Goal: Transaction & Acquisition: Purchase product/service

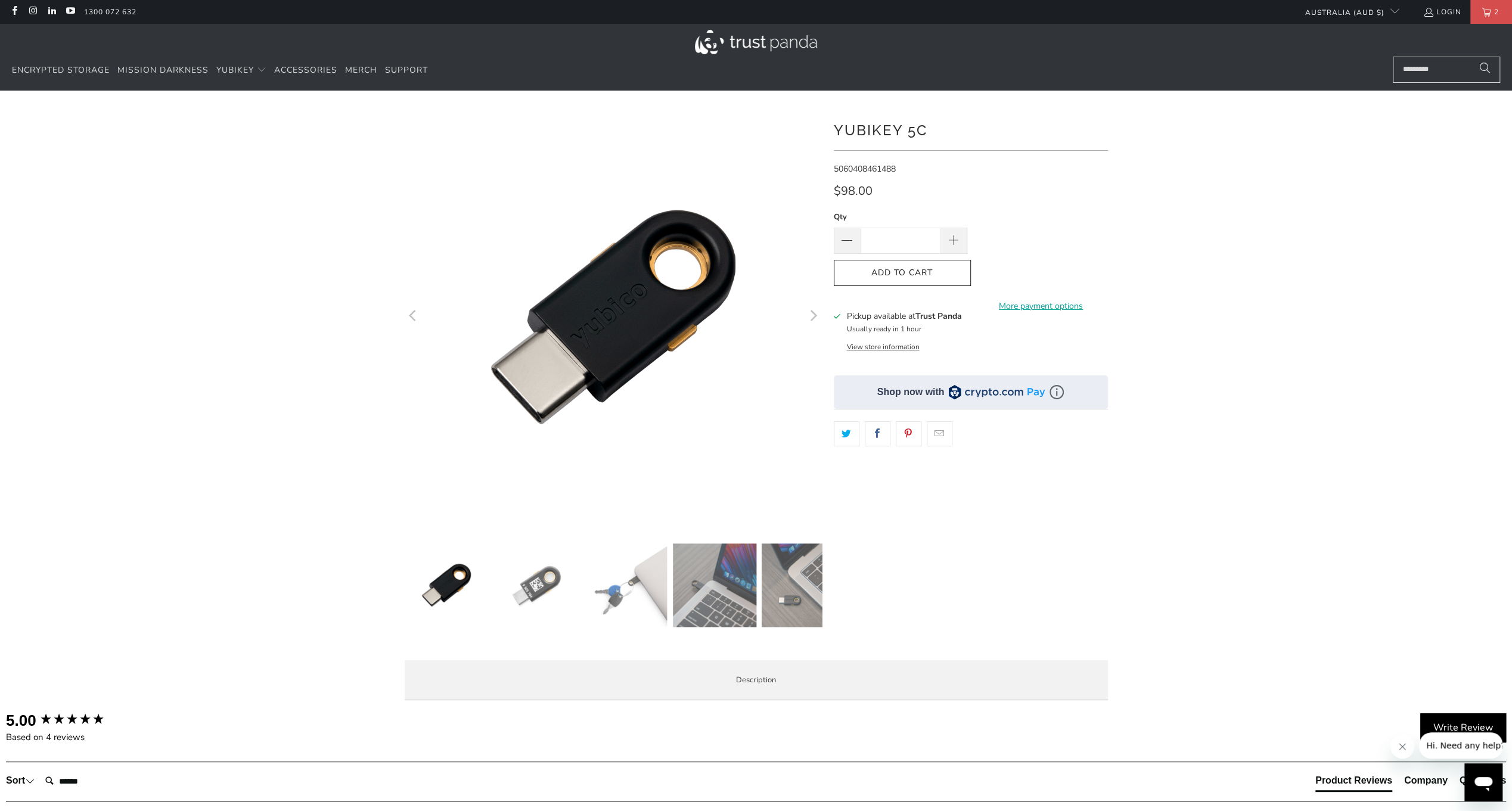
click at [716, 40] on img at bounding box center [756, 42] width 122 height 25
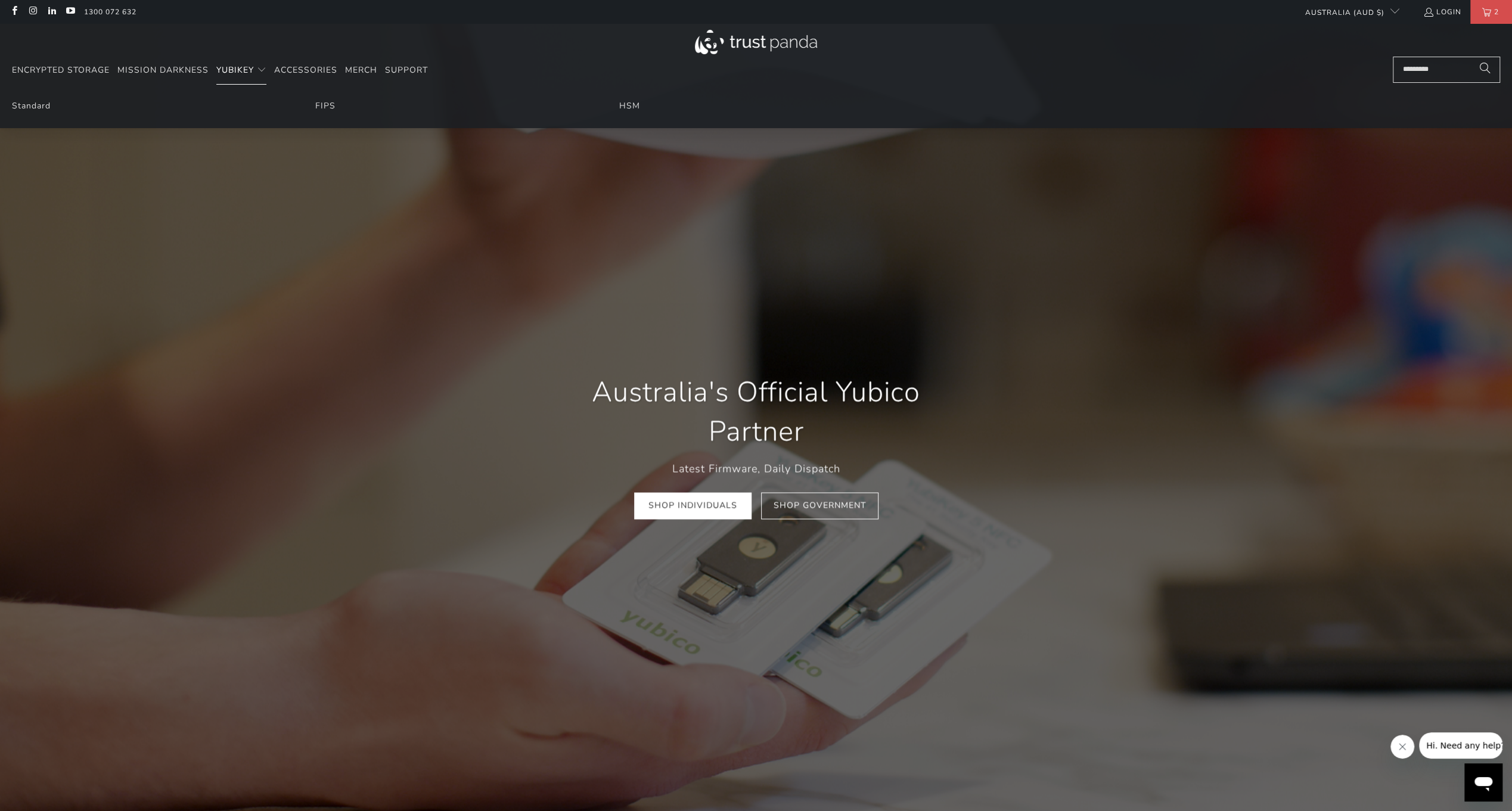
click at [242, 70] on span "YubiKey" at bounding box center [234, 70] width 37 height 11
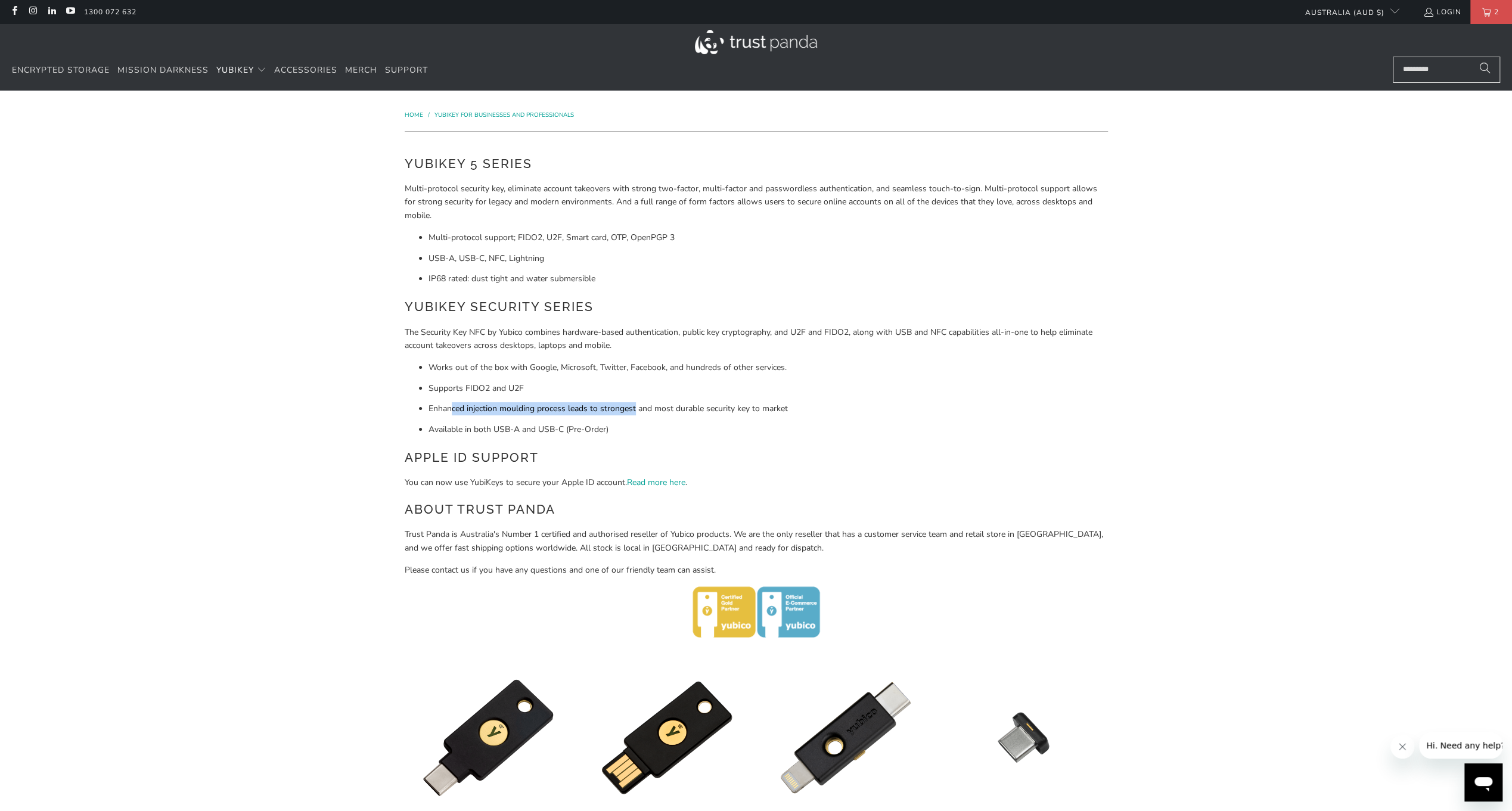
drag, startPoint x: 451, startPoint y: 411, endPoint x: 636, endPoint y: 414, distance: 185.0
click at [636, 414] on li "Enhanced injection moulding process leads to strongest and most durable securit…" at bounding box center [768, 409] width 679 height 13
drag, startPoint x: 414, startPoint y: 483, endPoint x: 619, endPoint y: 486, distance: 205.0
click at [619, 486] on p "You can now use YubiKeys to secure your Apple ID account. Read more here ." at bounding box center [756, 482] width 703 height 13
drag, startPoint x: 619, startPoint y: 486, endPoint x: 675, endPoint y: 483, distance: 56.1
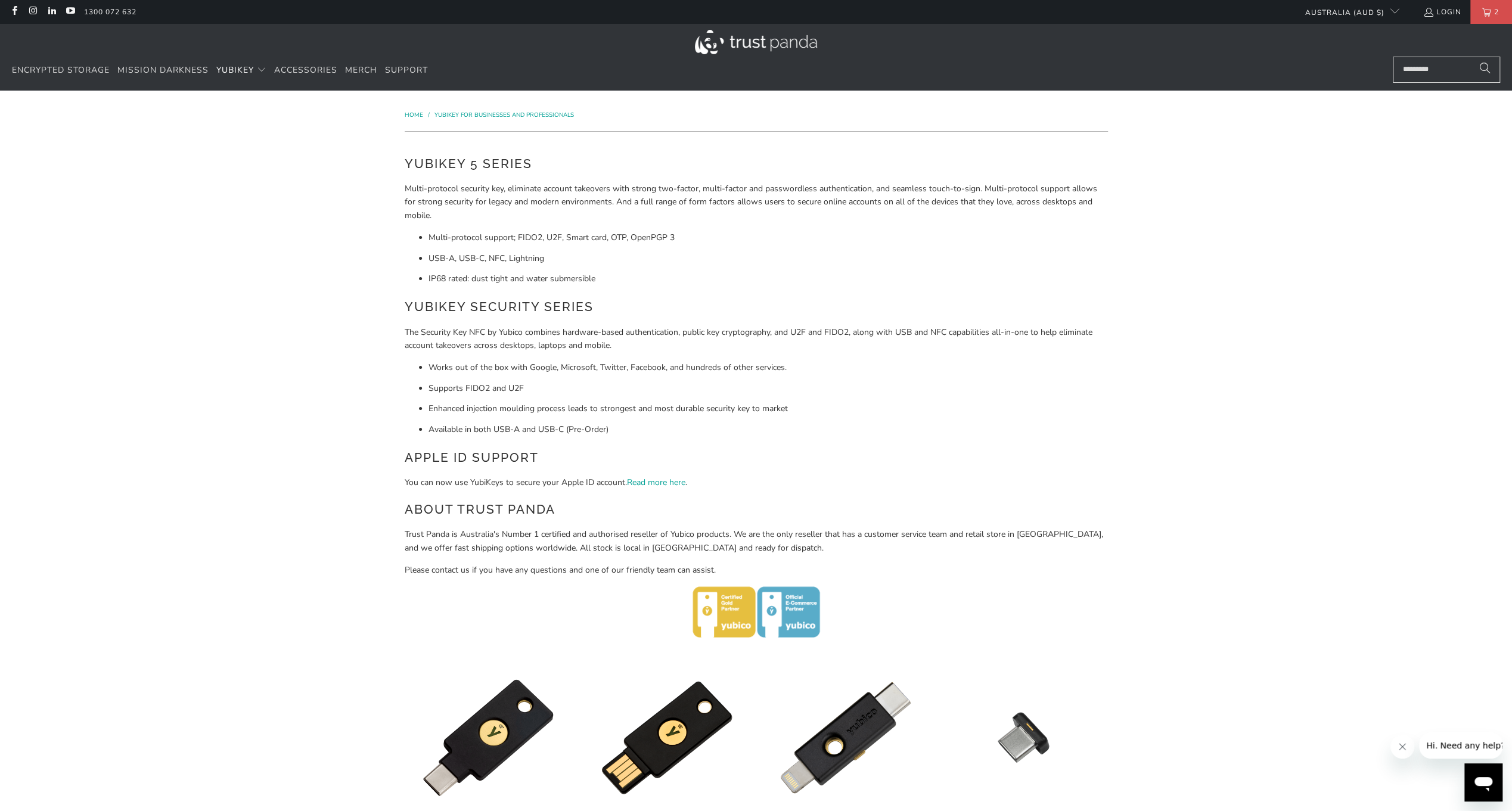
click at [456, 534] on p "Trust Panda is Australia's Number 1 certified and authorised reseller of Yubico…" at bounding box center [756, 541] width 703 height 27
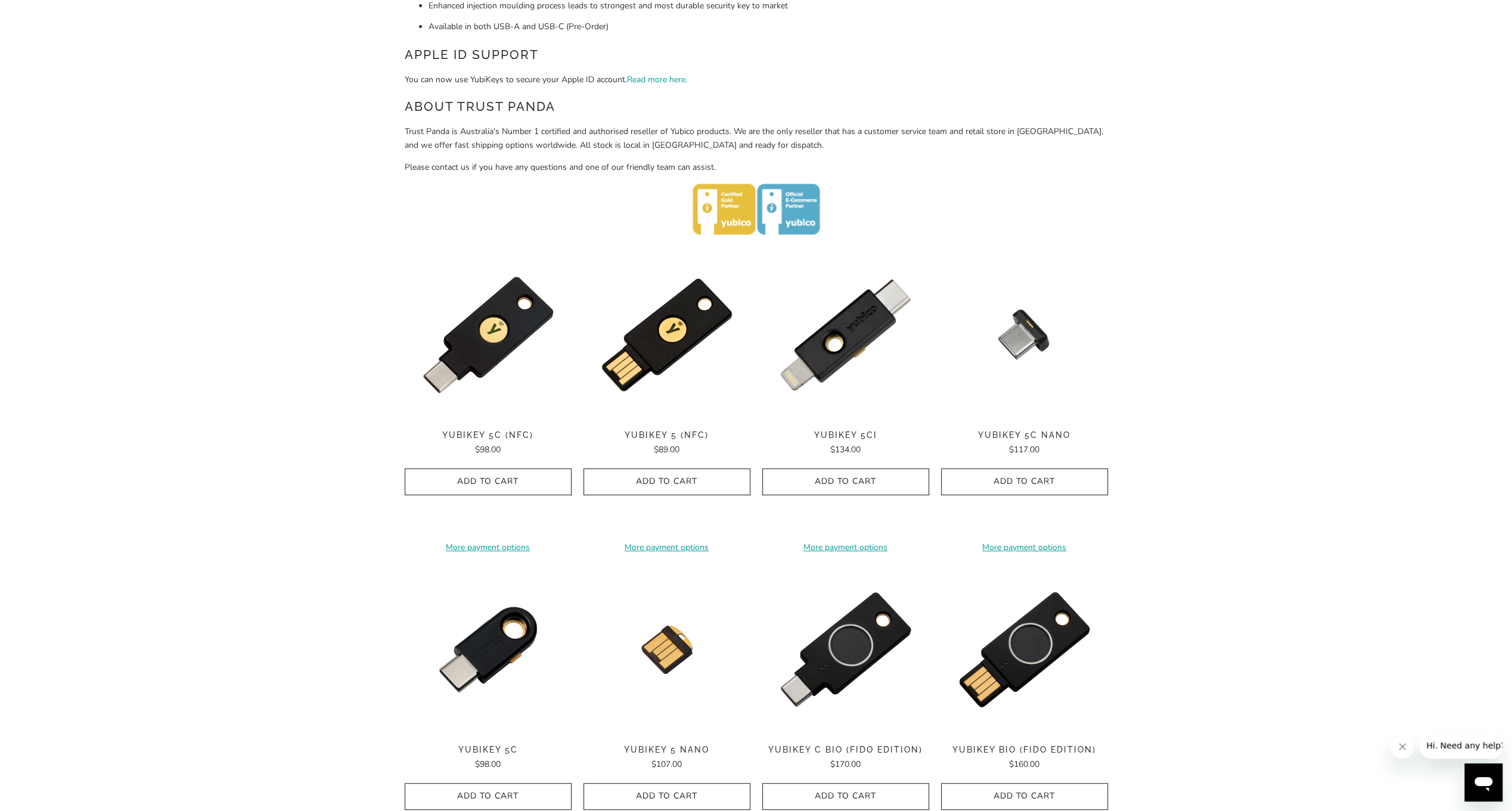
scroll to position [417, 0]
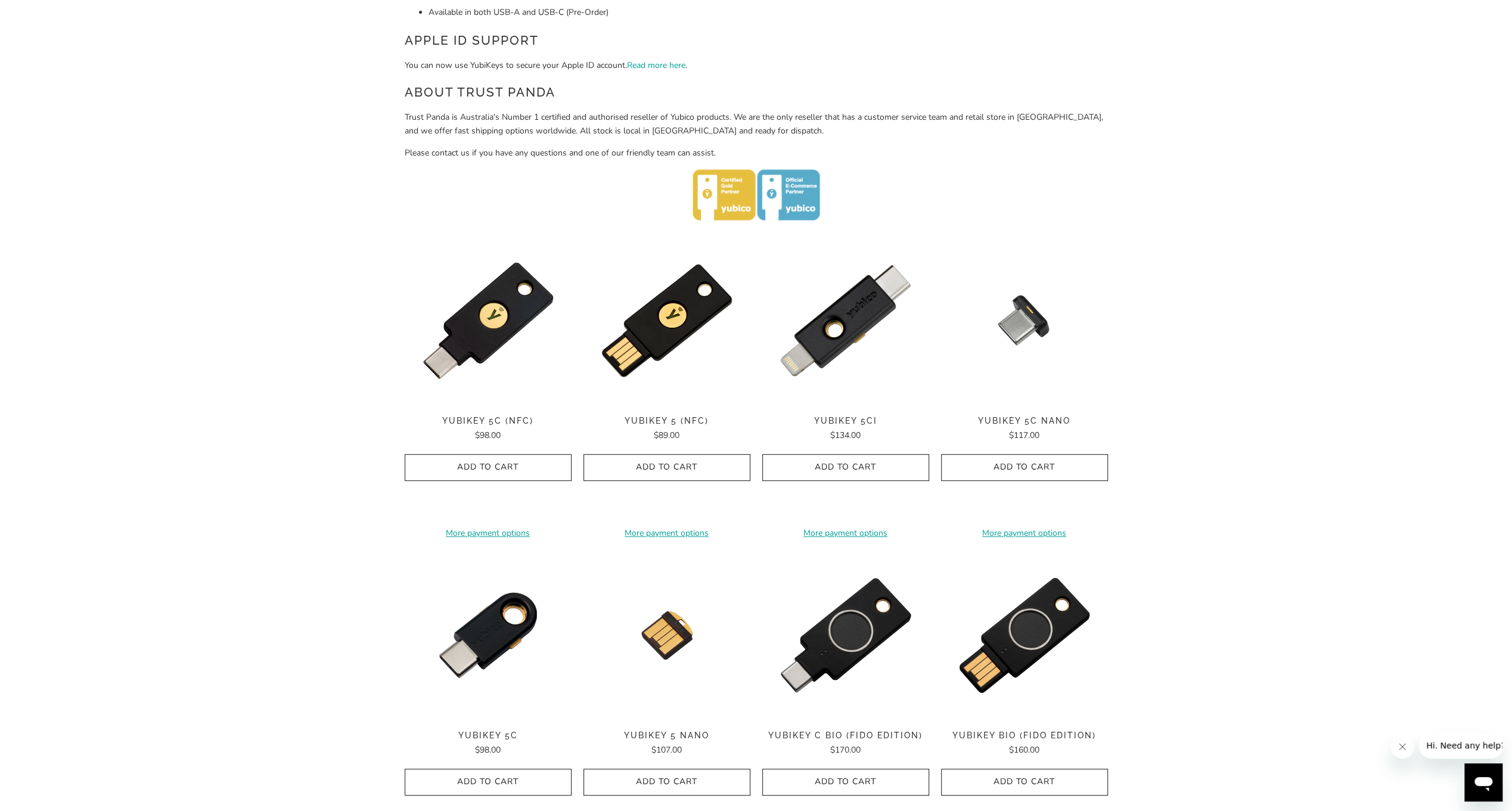
click at [992, 476] on button "Add to Cart" at bounding box center [1025, 467] width 167 height 27
click at [854, 467] on icon "button" at bounding box center [845, 467] width 19 height 19
click at [848, 422] on span "YubiKey 5Ci" at bounding box center [845, 421] width 167 height 10
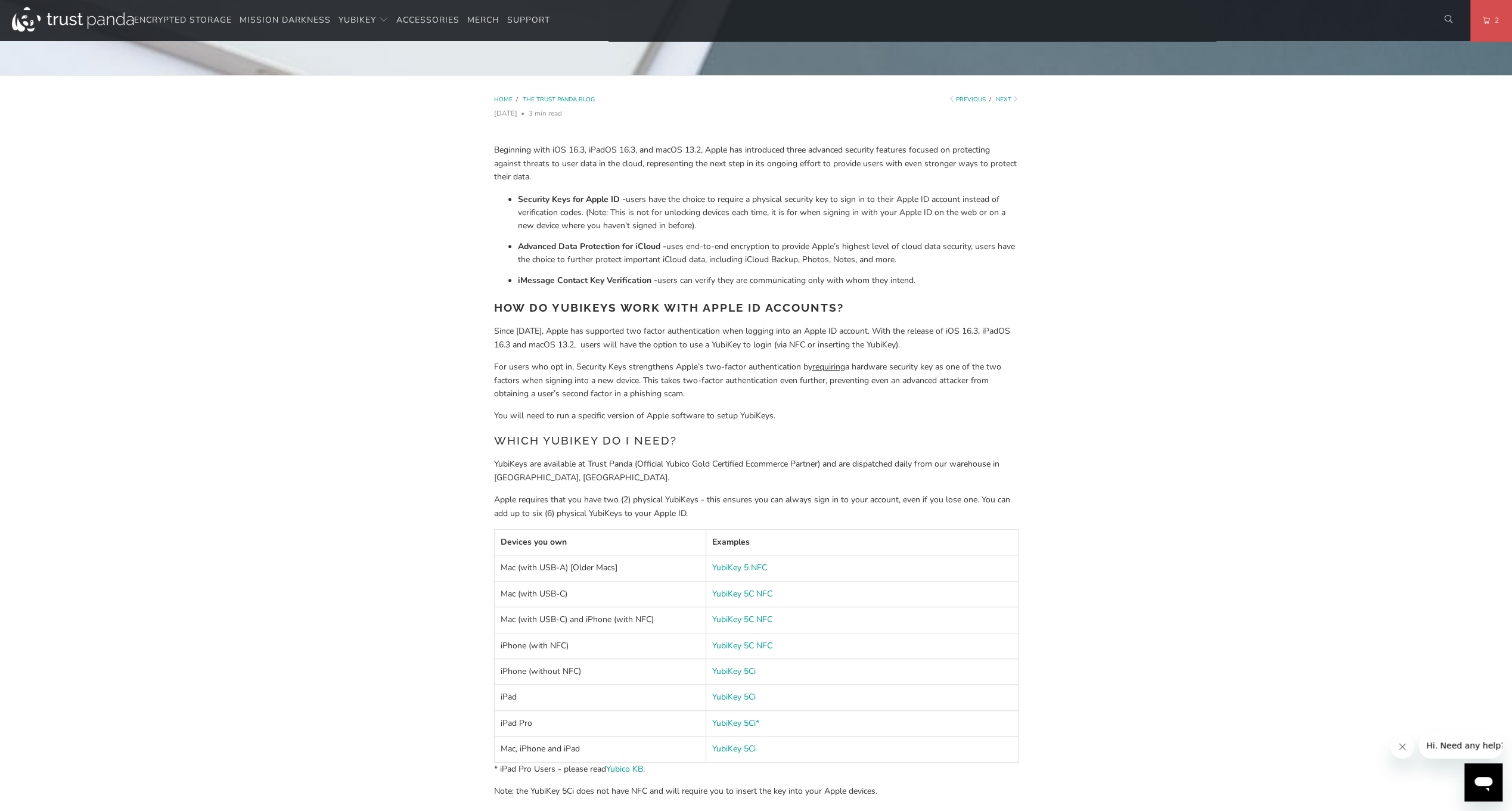
scroll to position [695, 0]
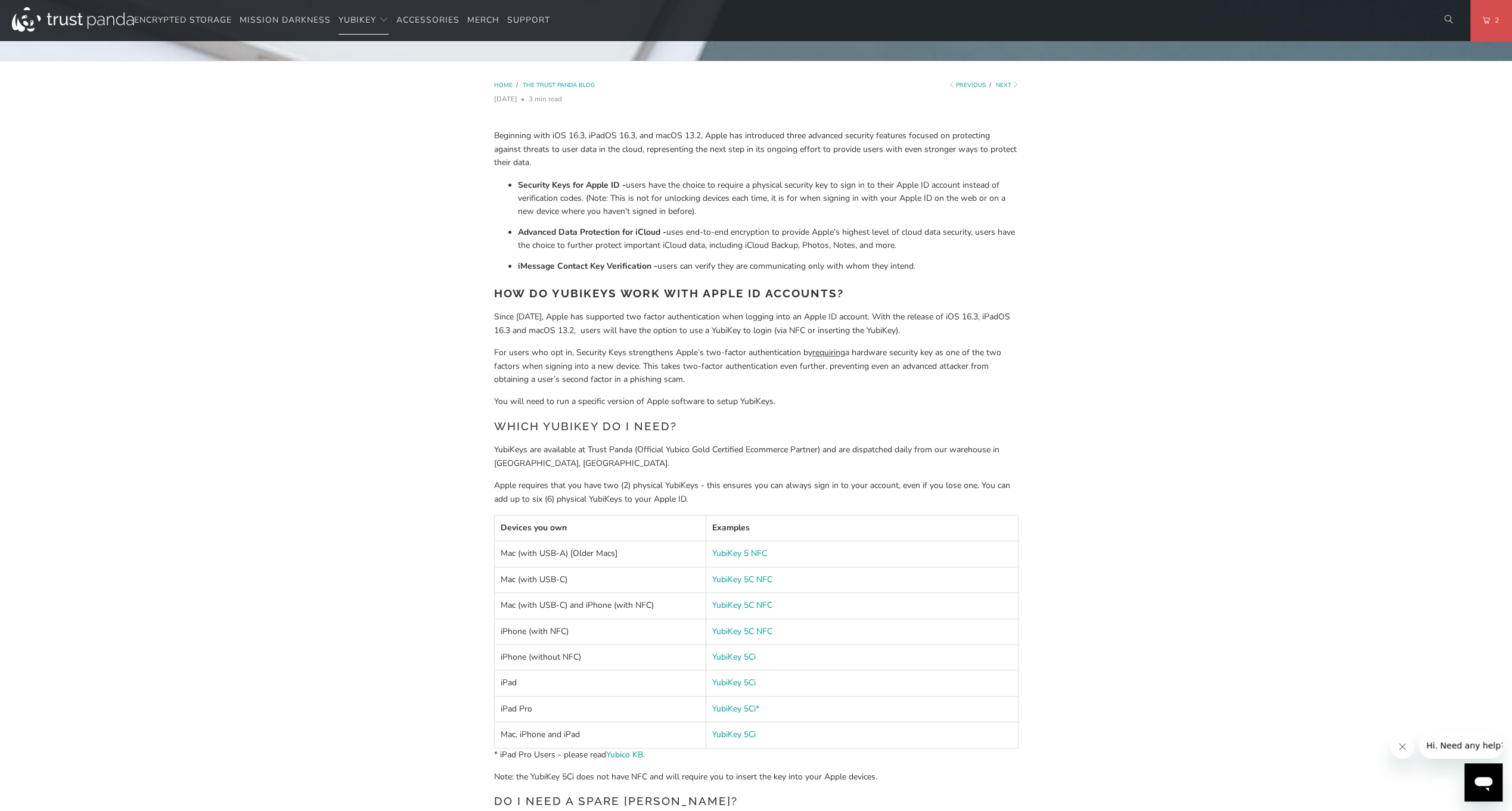
click at [73, 14] on img at bounding box center [73, 19] width 122 height 25
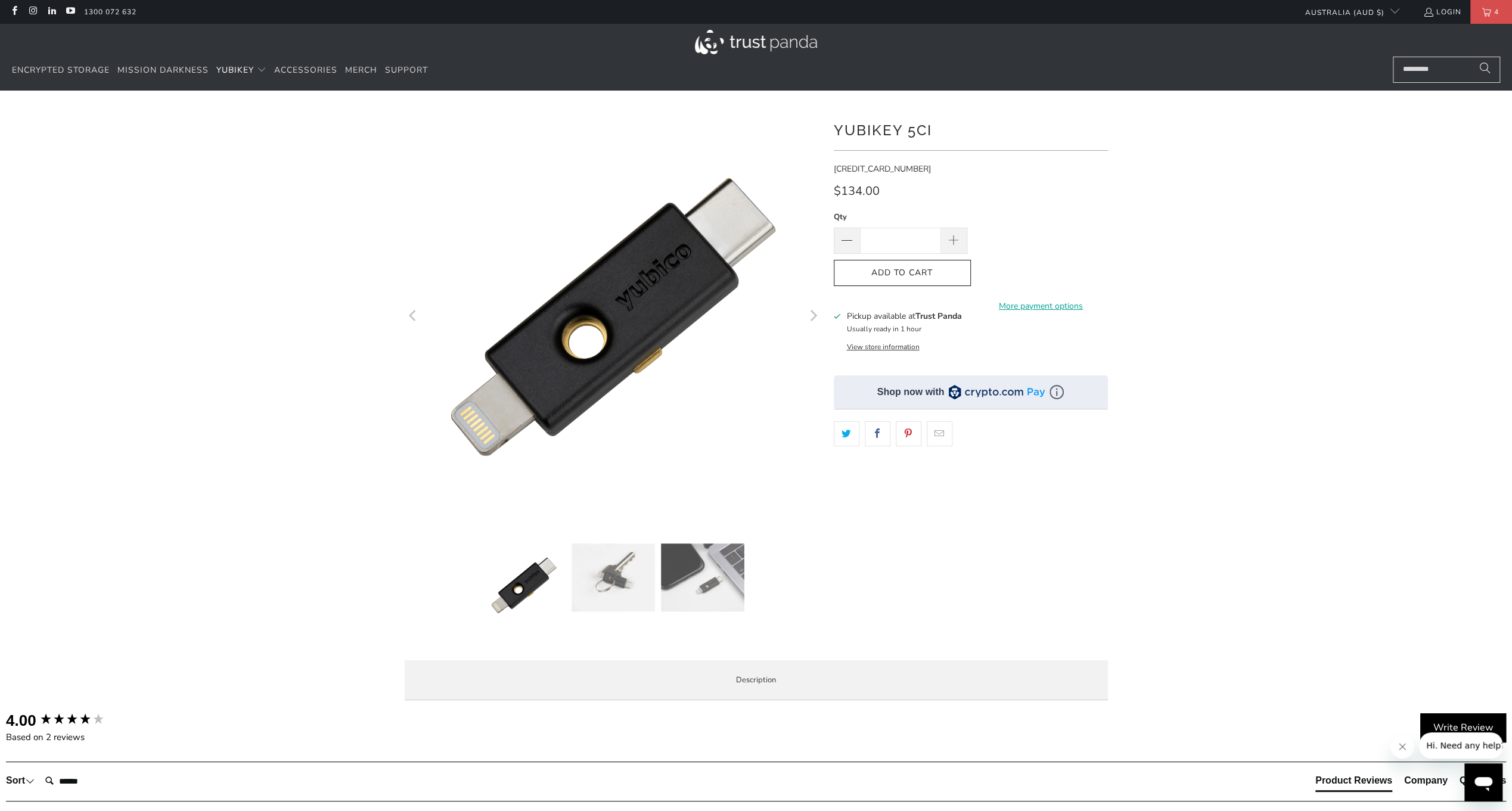
click at [716, 567] on img at bounding box center [703, 577] width 83 height 68
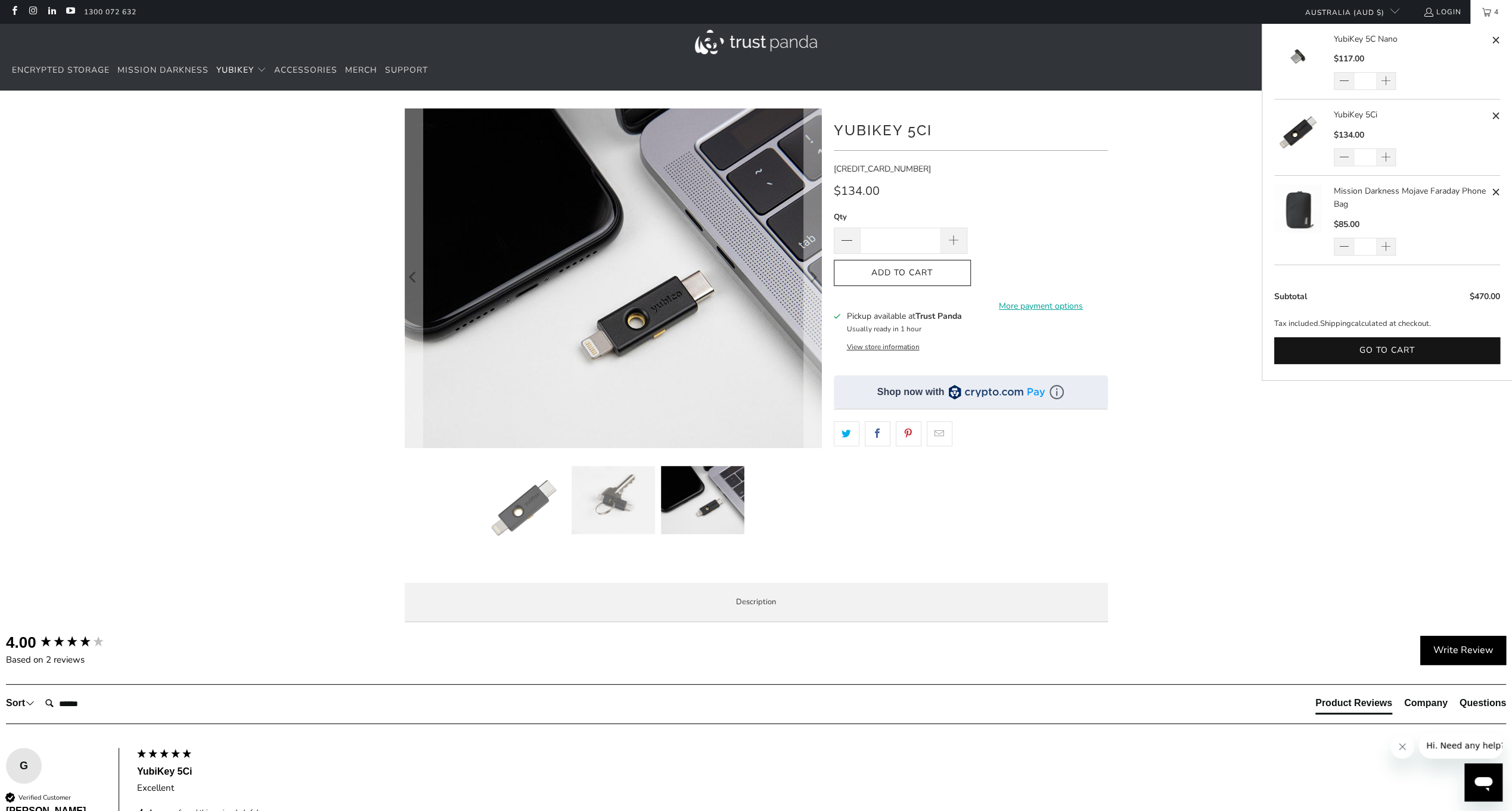
click at [1492, 18] on span "4" at bounding box center [1496, 12] width 11 height 24
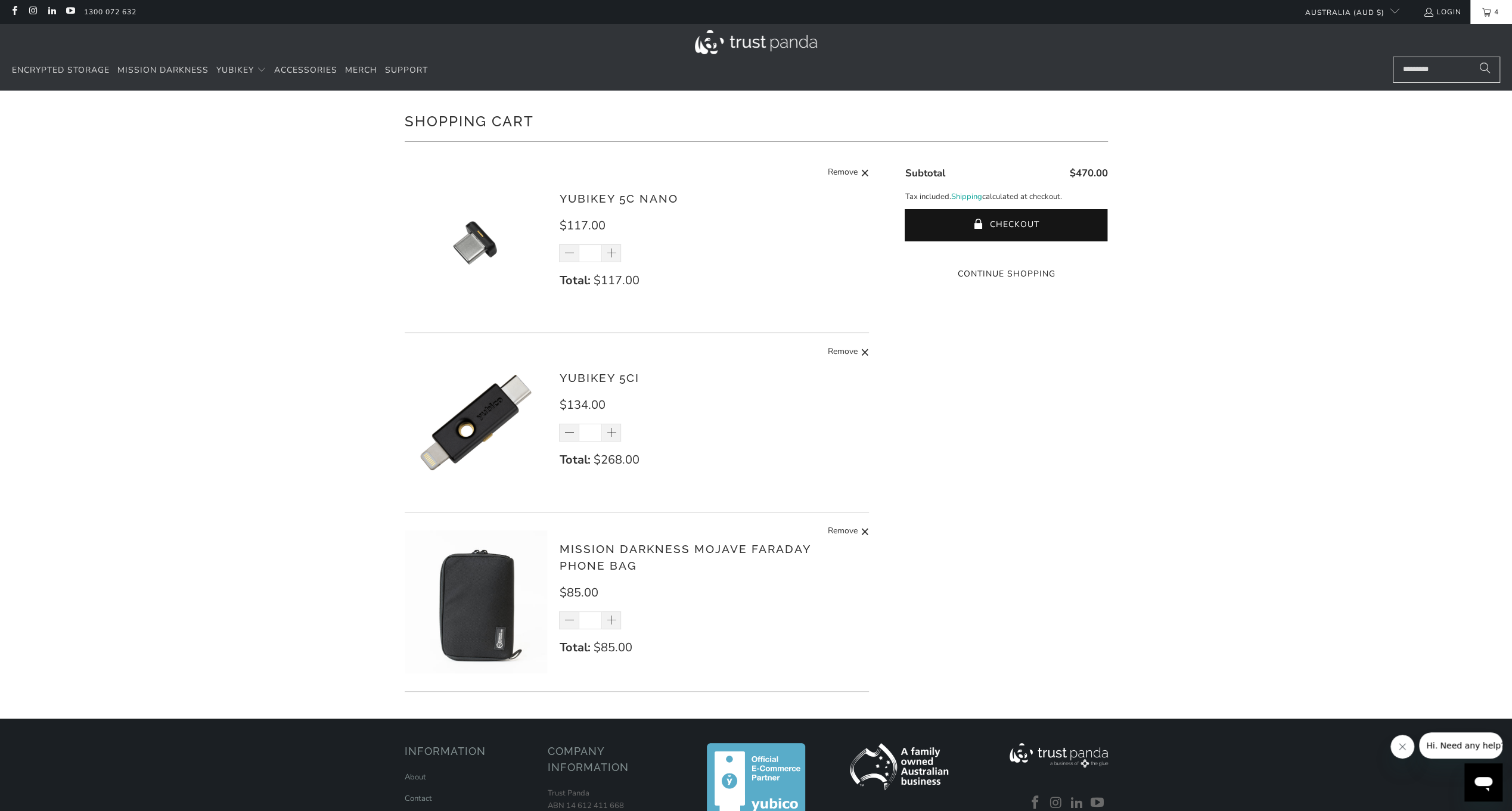
click at [1494, 5] on span "4" at bounding box center [1496, 12] width 11 height 24
click at [564, 435] on span at bounding box center [569, 433] width 12 height 12
type input "*"
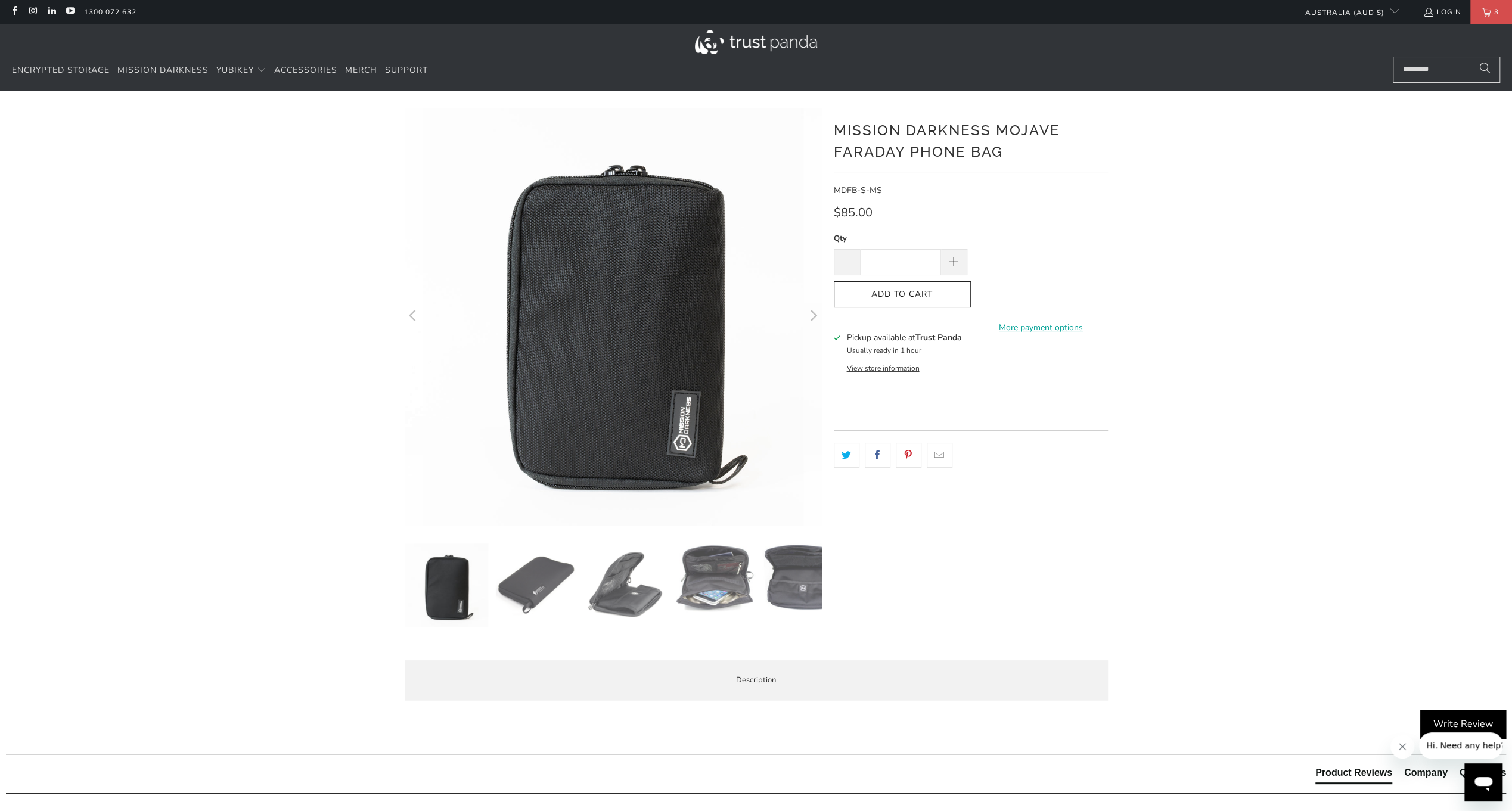
click at [720, 586] on img at bounding box center [715, 578] width 83 height 69
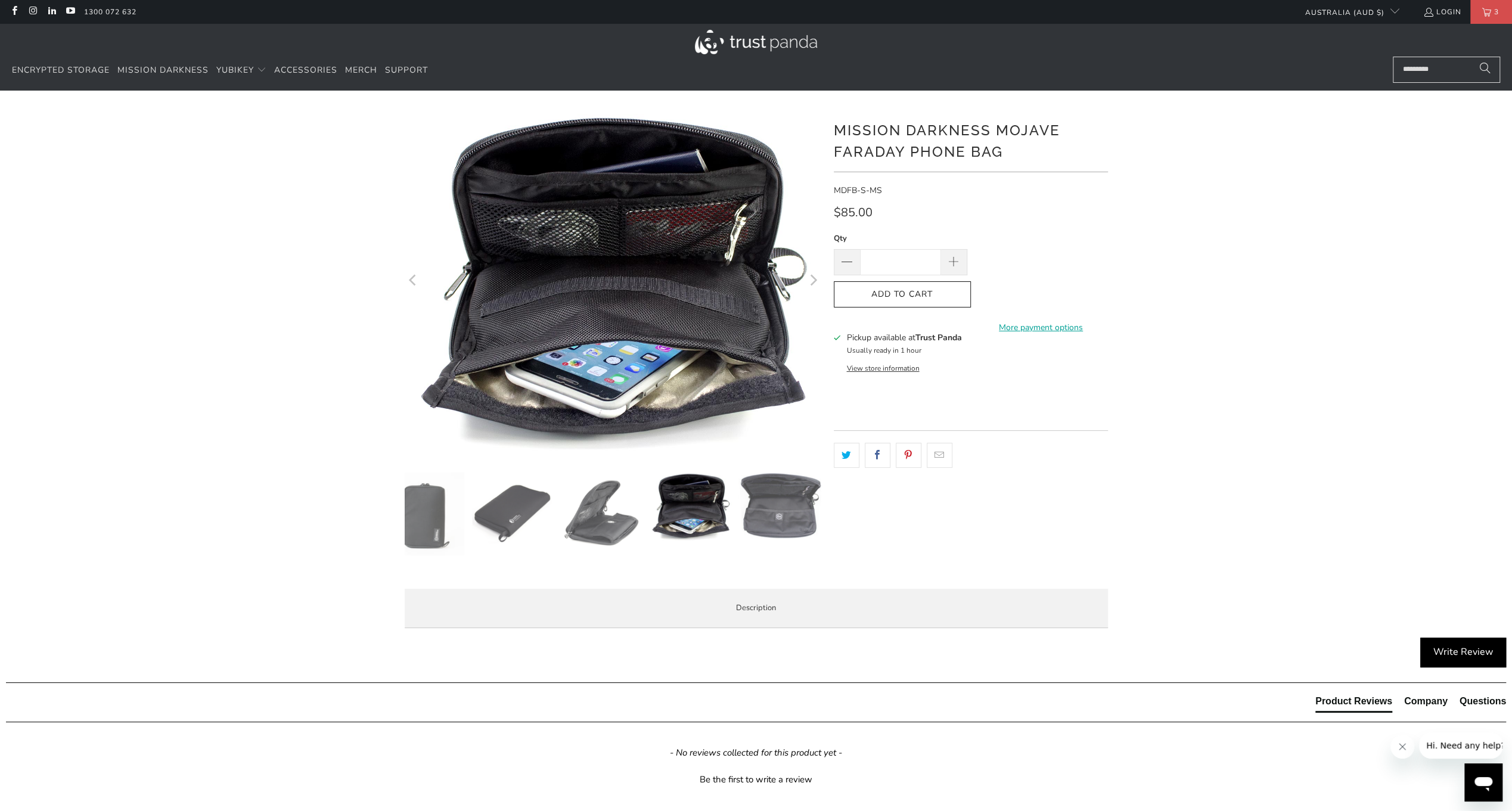
click at [600, 523] on img at bounding box center [602, 513] width 83 height 83
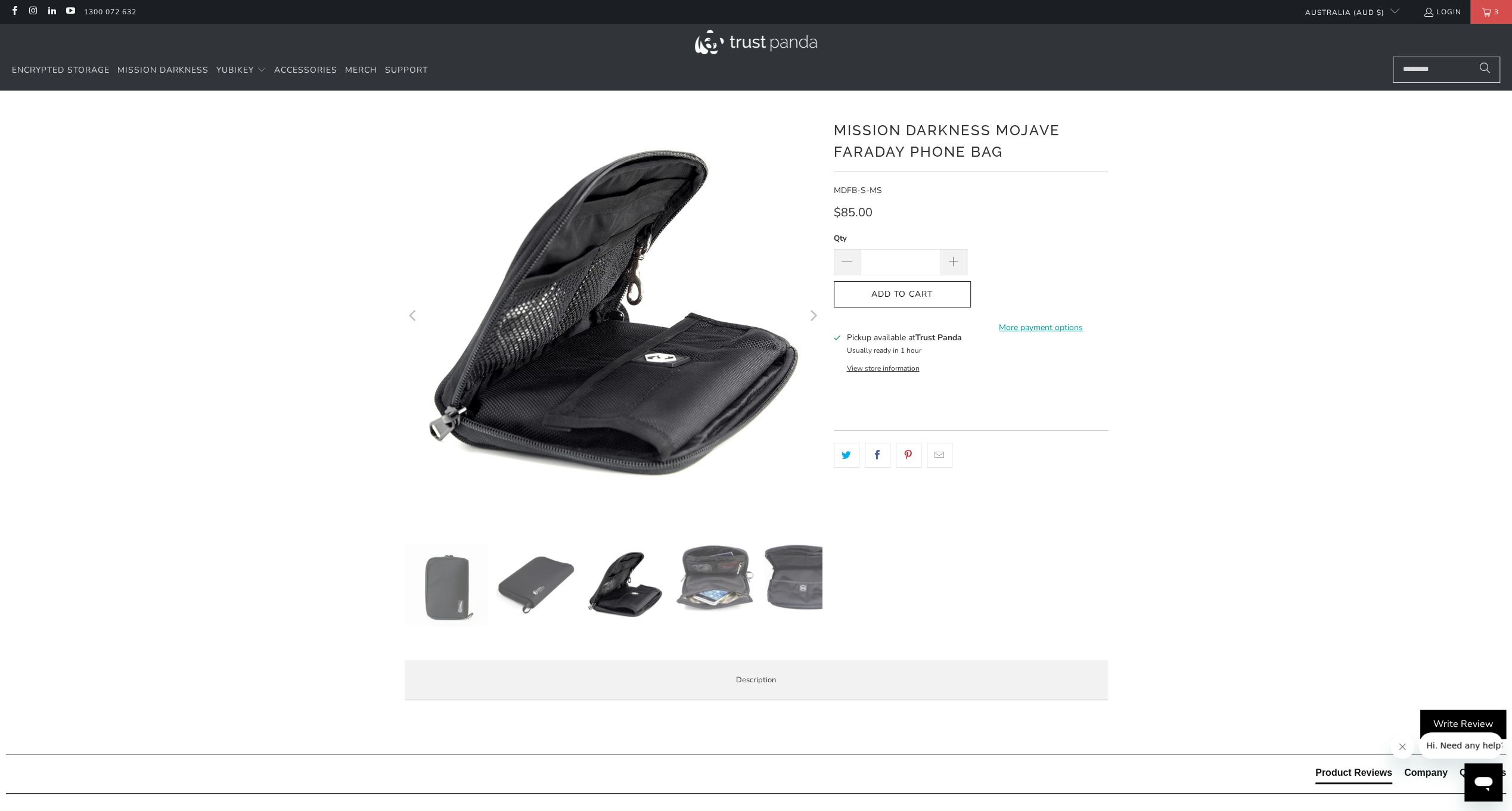
click at [728, 593] on img at bounding box center [715, 578] width 83 height 69
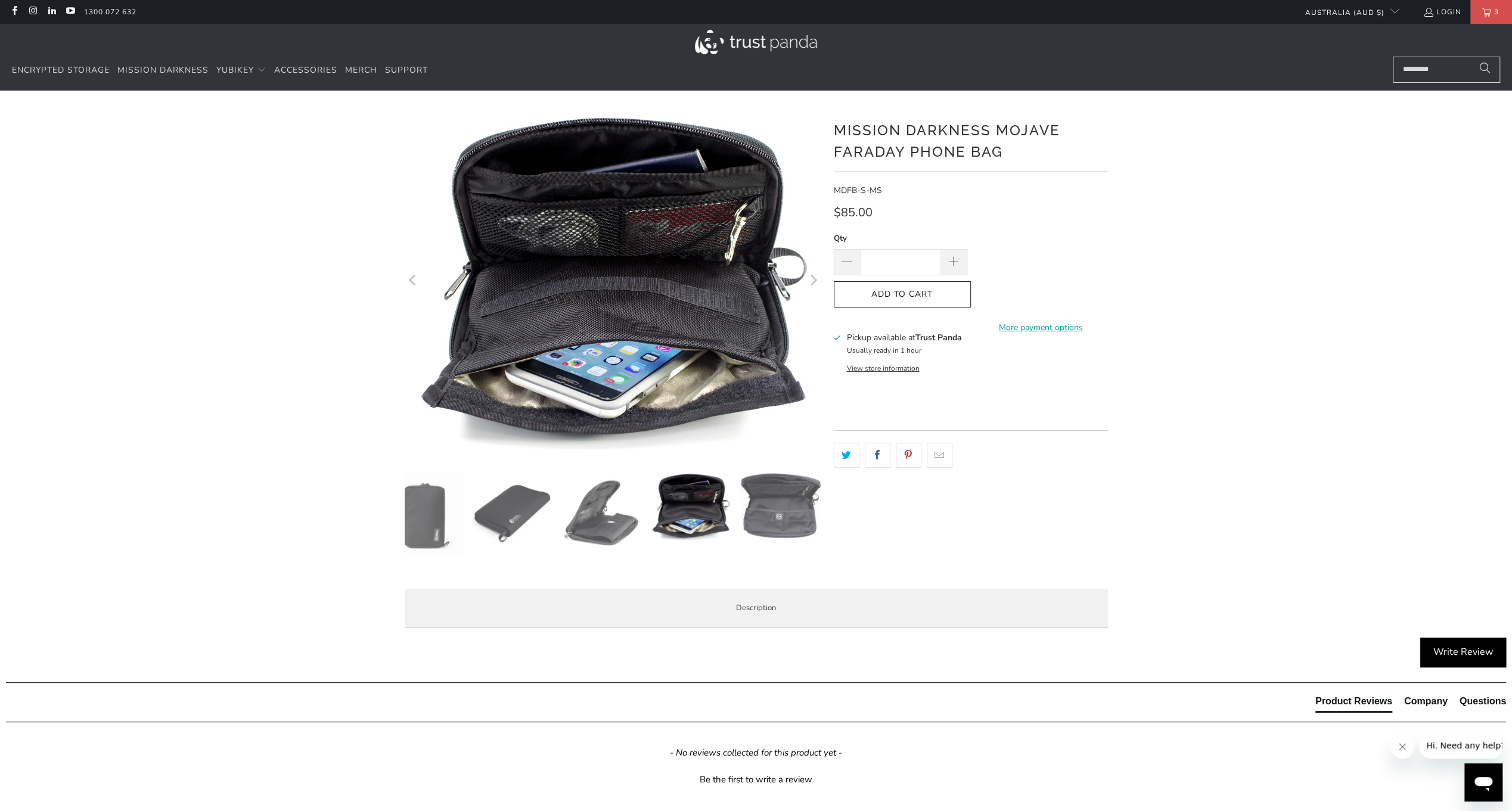
click at [767, 524] on img at bounding box center [780, 506] width 83 height 69
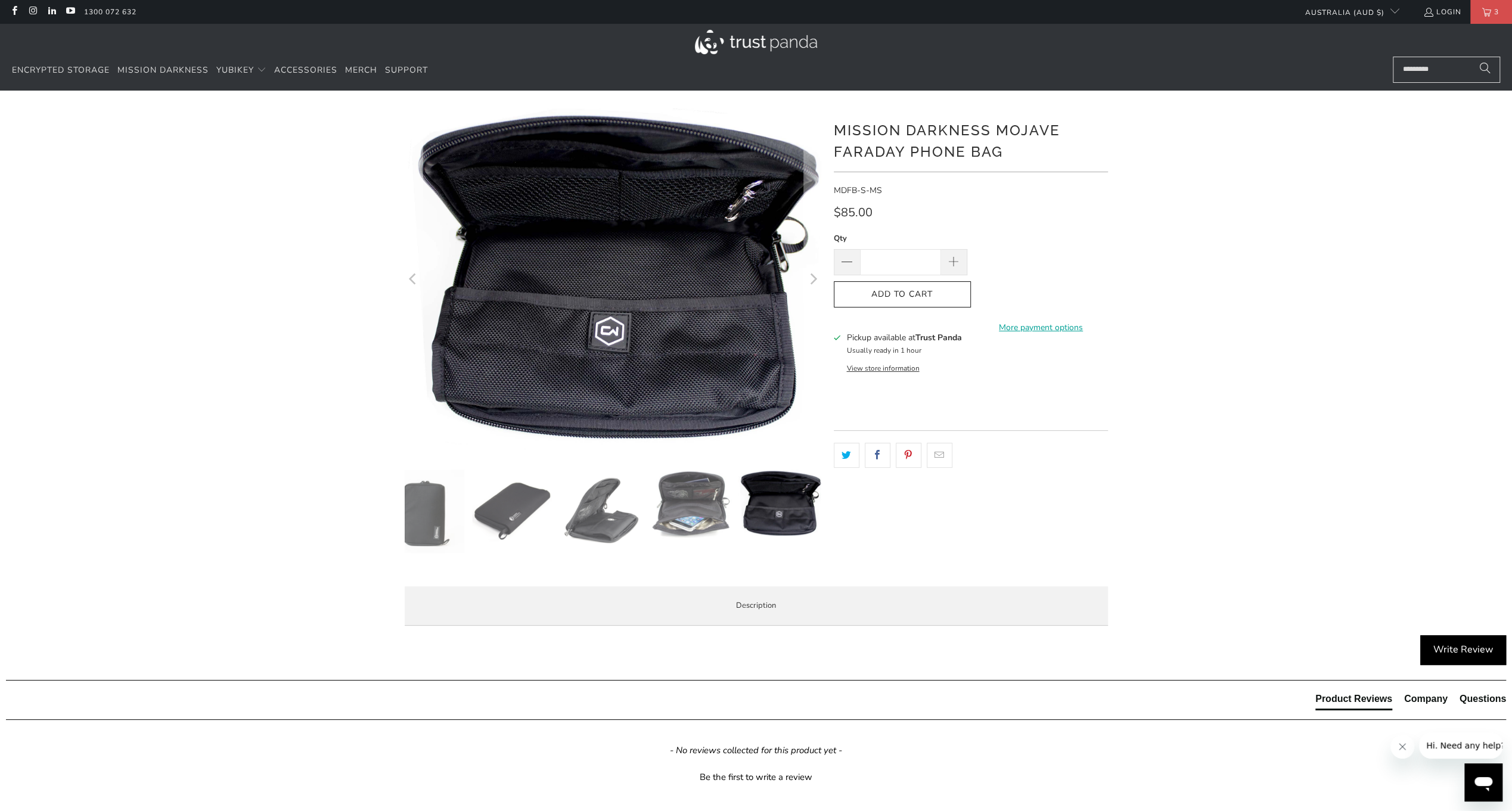
click at [439, 524] on img at bounding box center [422, 511] width 83 height 83
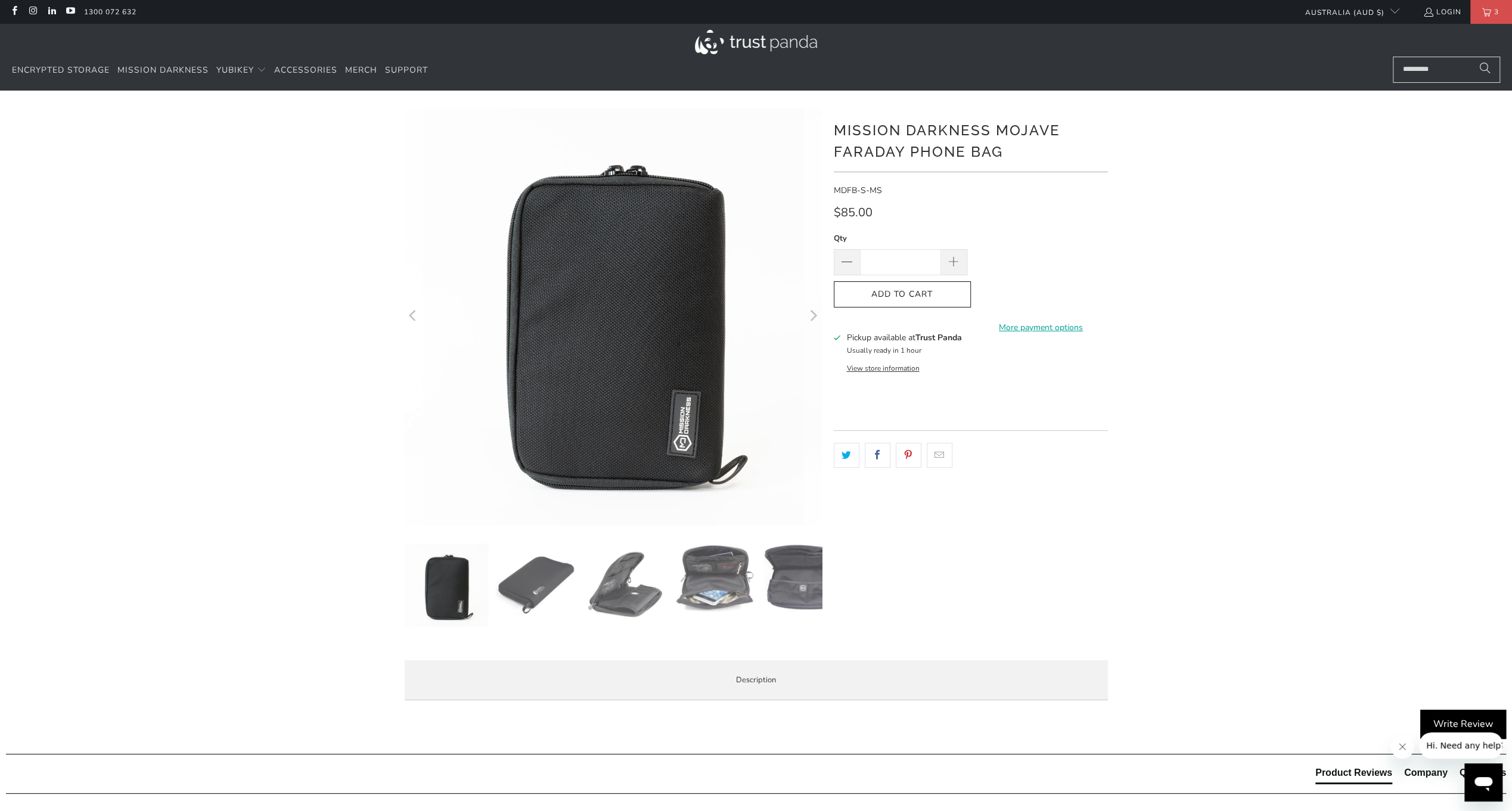
click at [540, 600] on img at bounding box center [536, 585] width 83 height 83
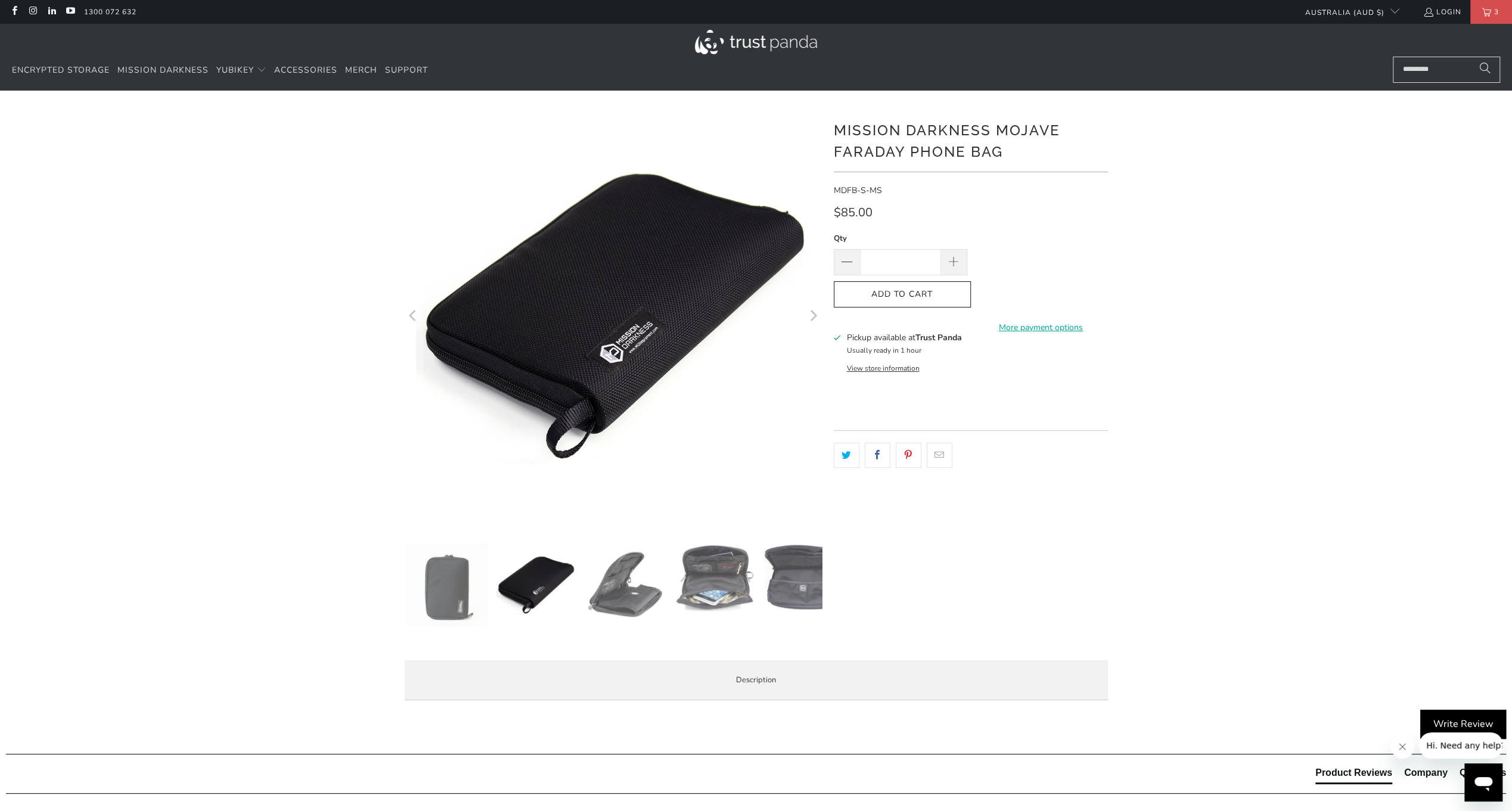
click at [631, 593] on img at bounding box center [625, 585] width 83 height 83
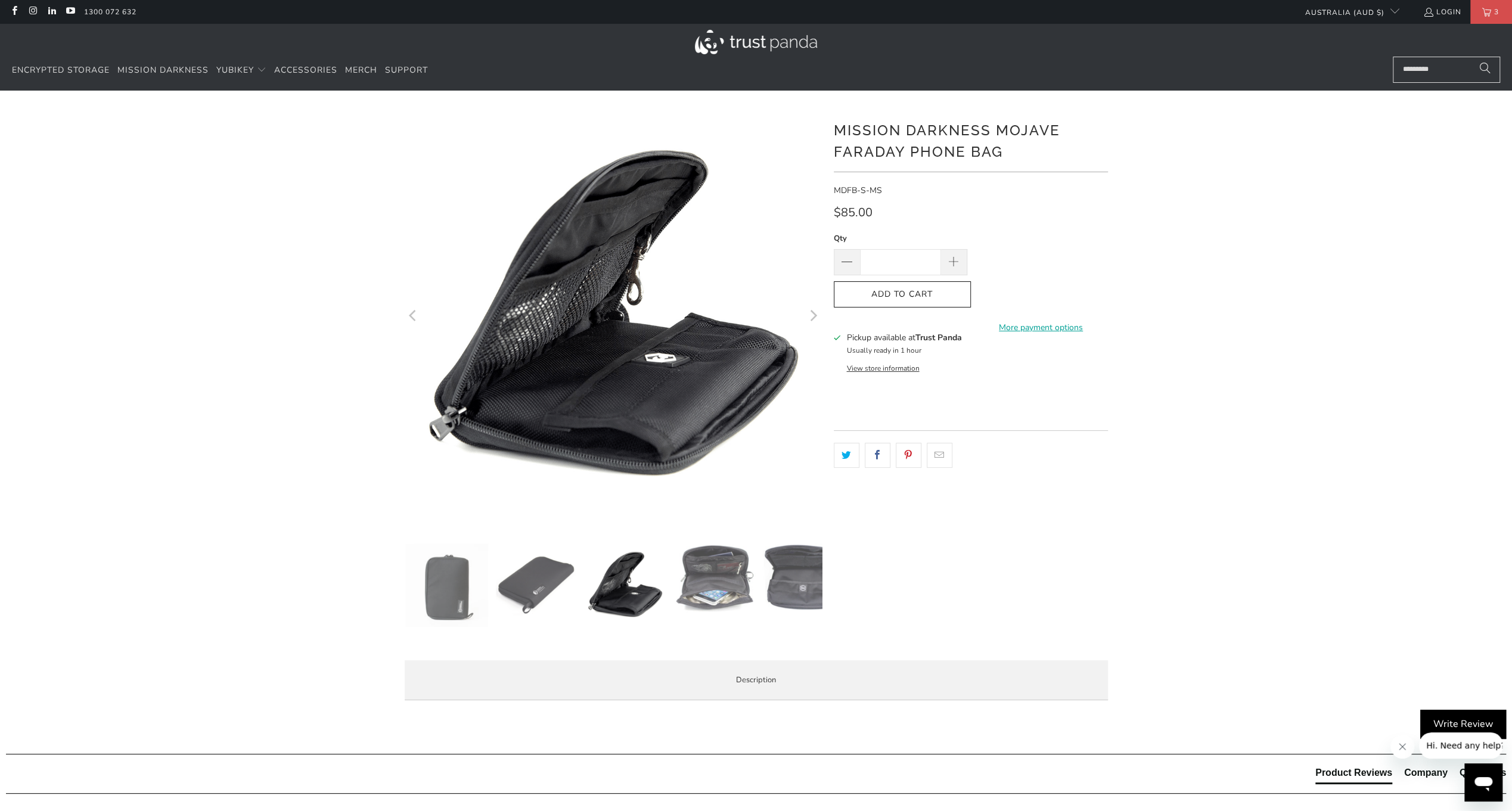
click at [727, 606] on img at bounding box center [715, 578] width 83 height 69
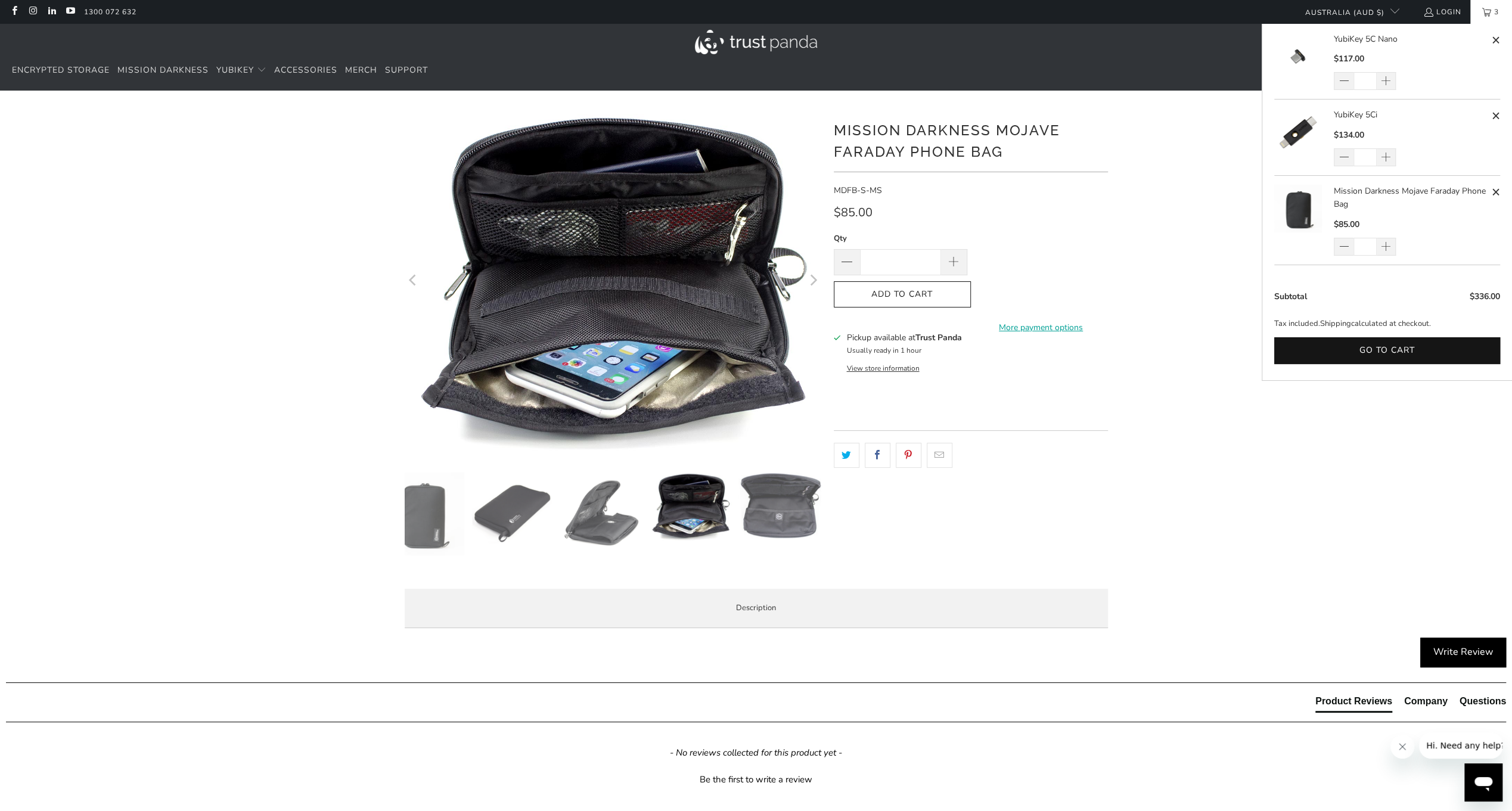
click at [1501, 16] on span "3" at bounding box center [1496, 12] width 11 height 24
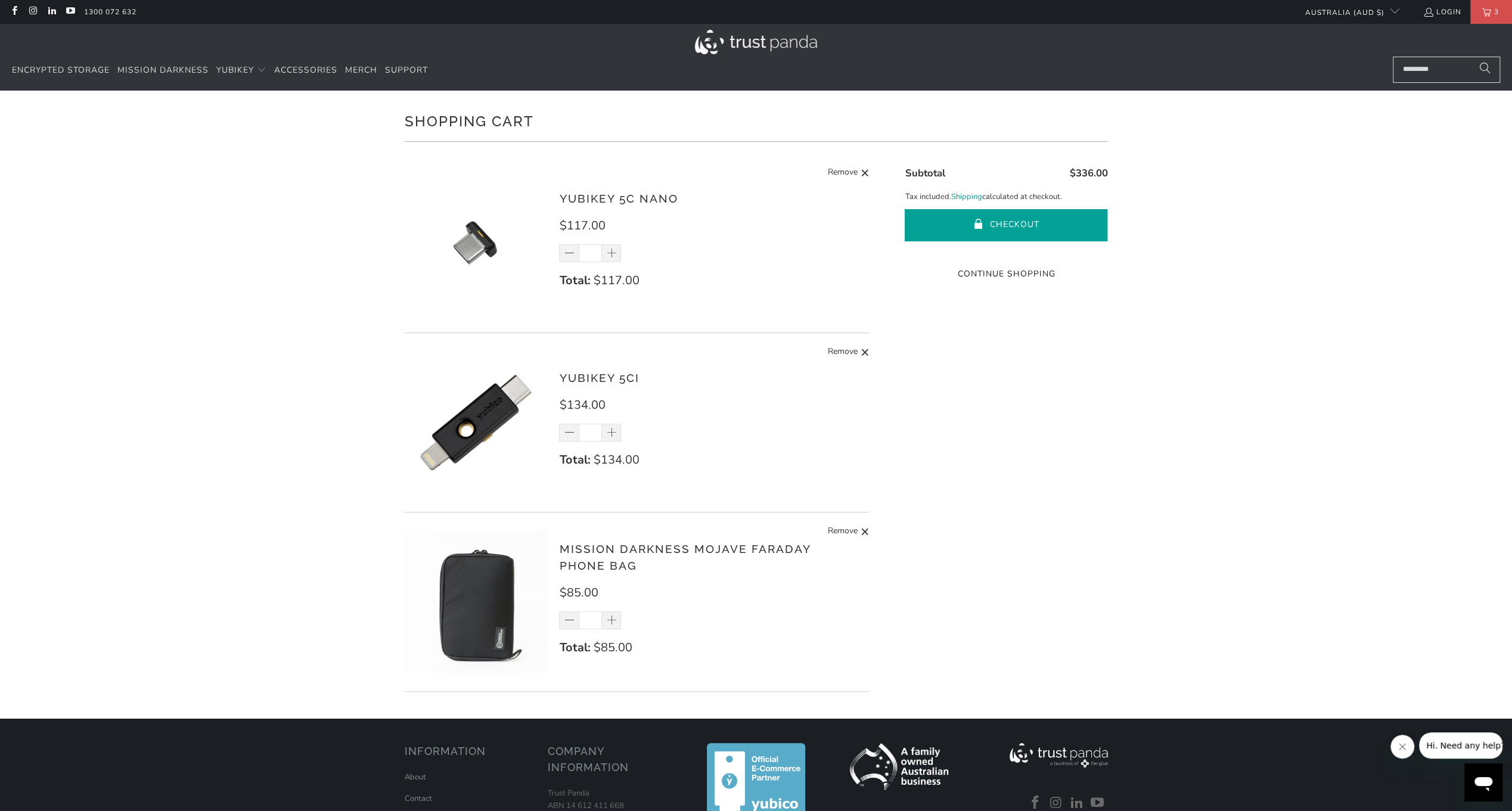
click at [1023, 224] on button "Checkout" at bounding box center [1006, 225] width 203 height 32
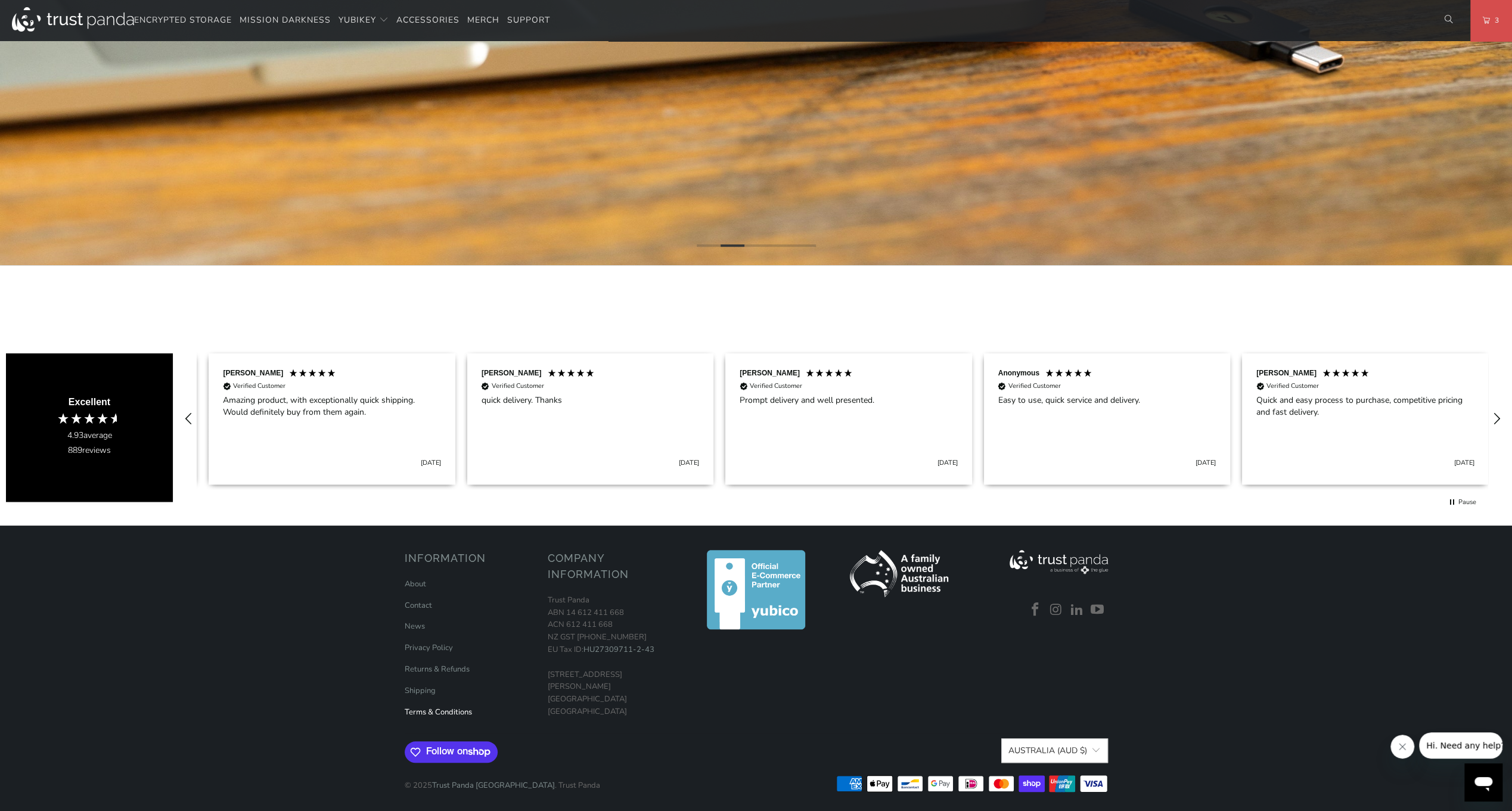
scroll to position [0, 258]
click at [424, 689] on link "Shipping" at bounding box center [420, 690] width 31 height 11
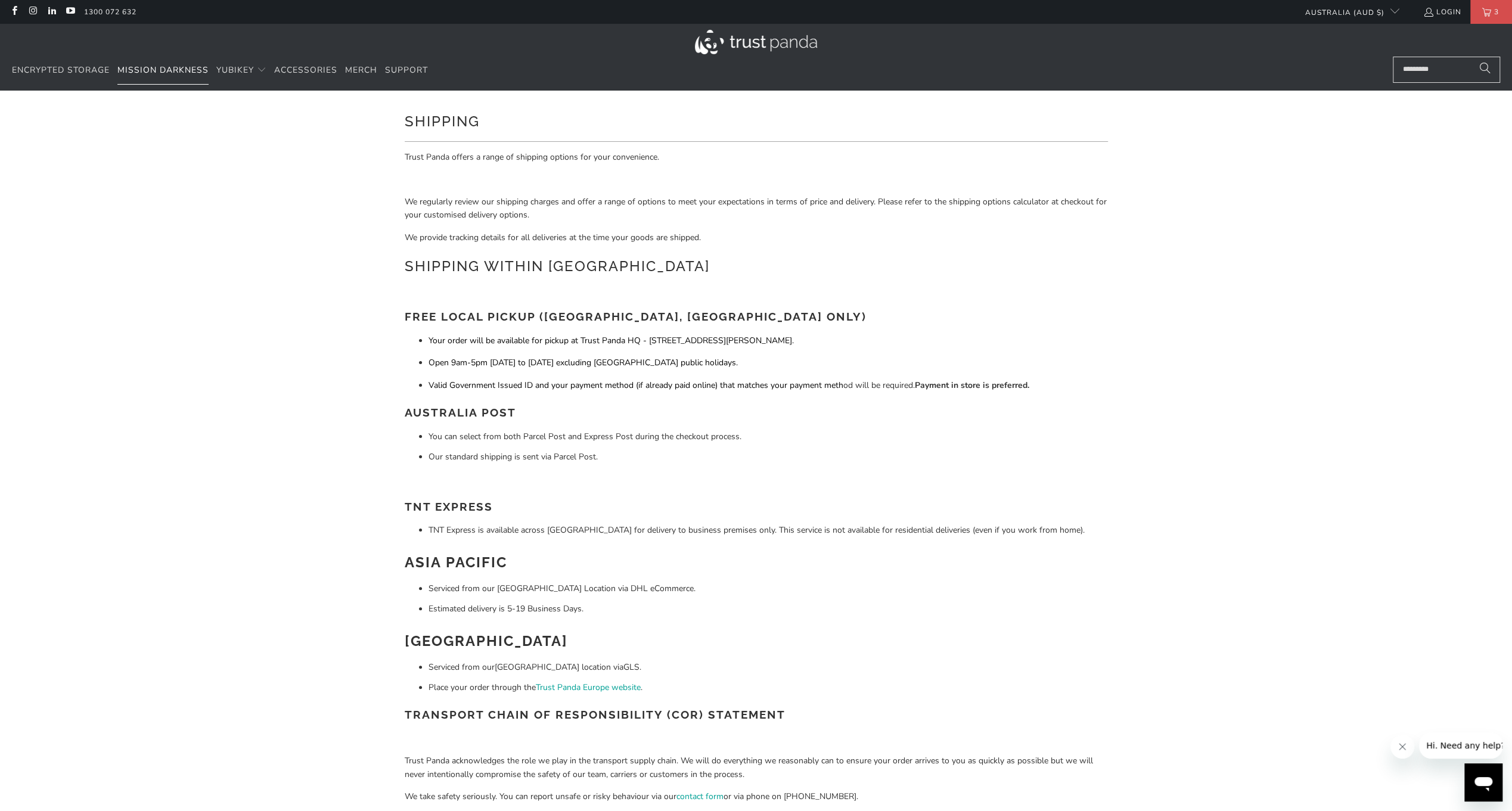
click at [147, 75] on link "Mission Darkness" at bounding box center [162, 71] width 91 height 28
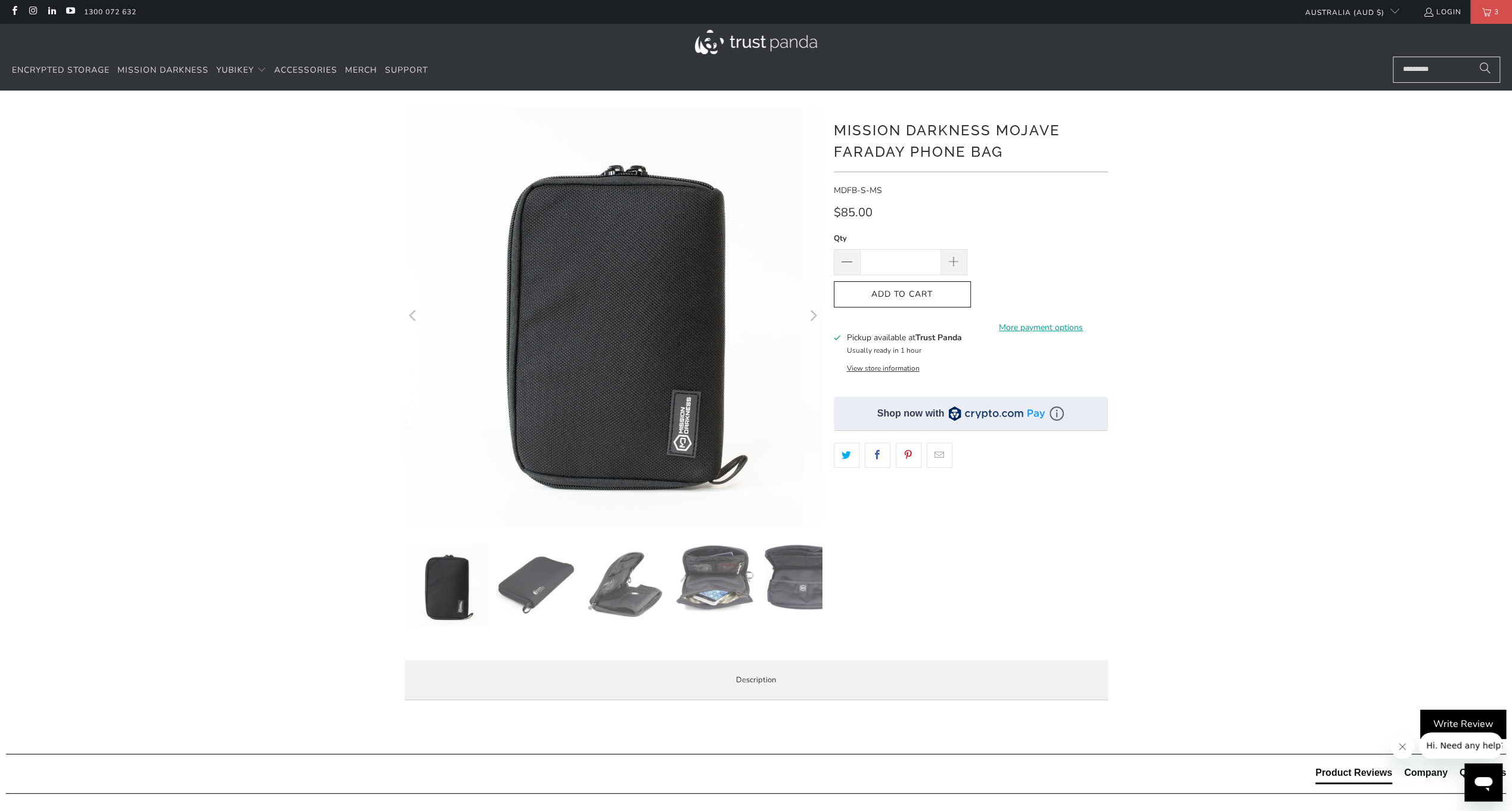
click at [720, 599] on img at bounding box center [715, 578] width 83 height 69
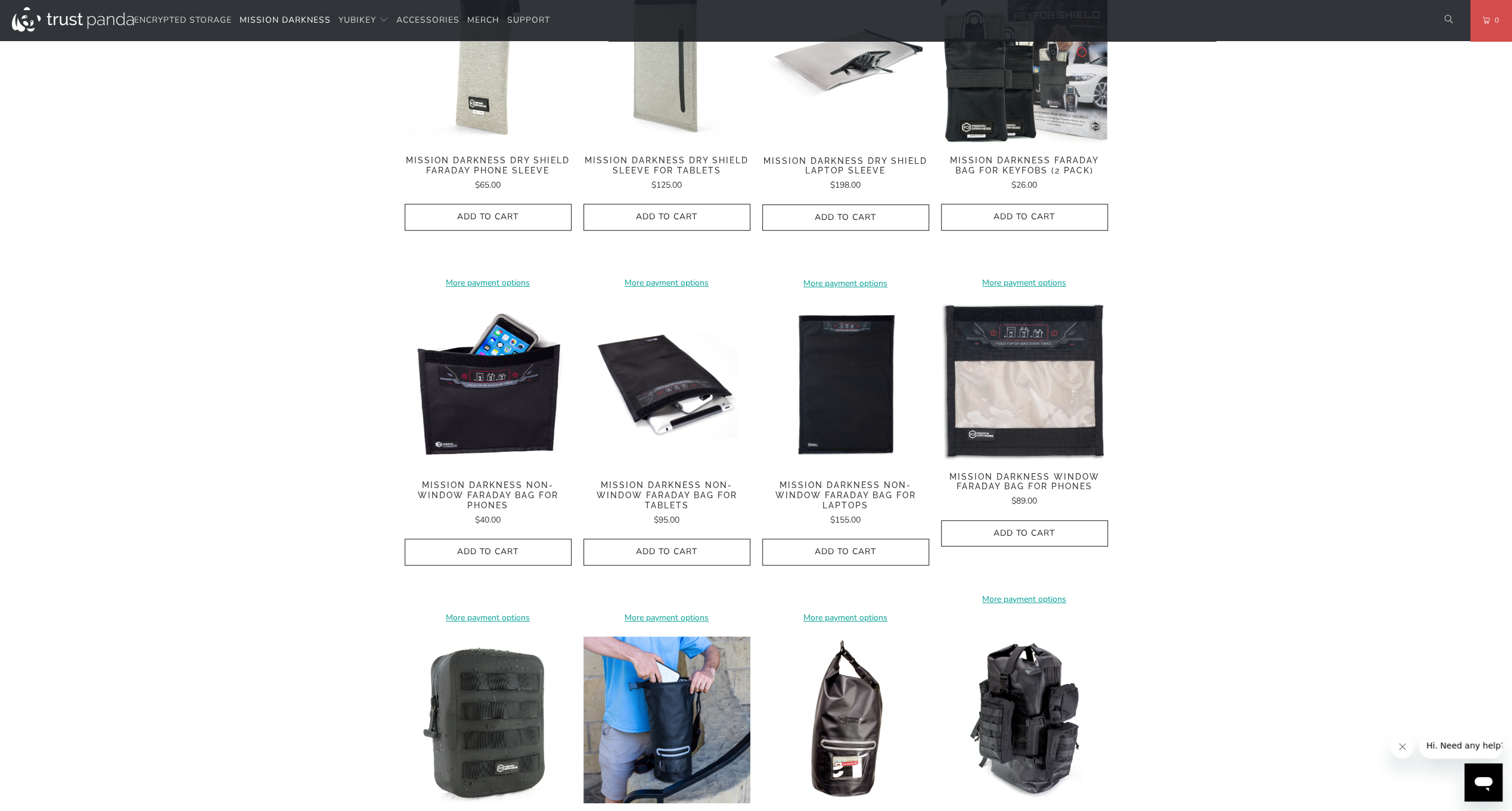
scroll to position [675, 0]
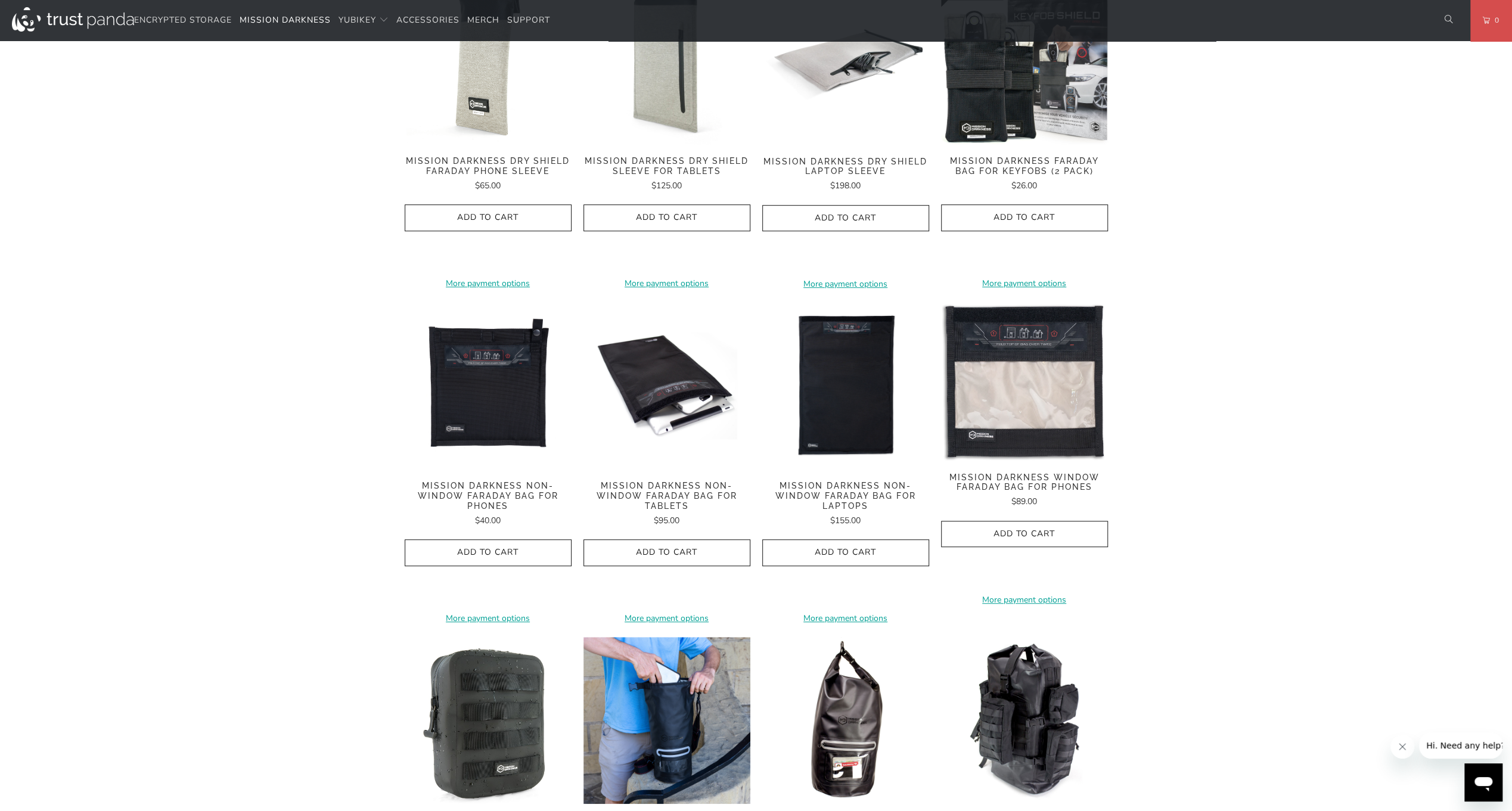
click at [485, 495] on span "Mission Darkness Non-Window Faraday Bag for Phones" at bounding box center [488, 495] width 167 height 30
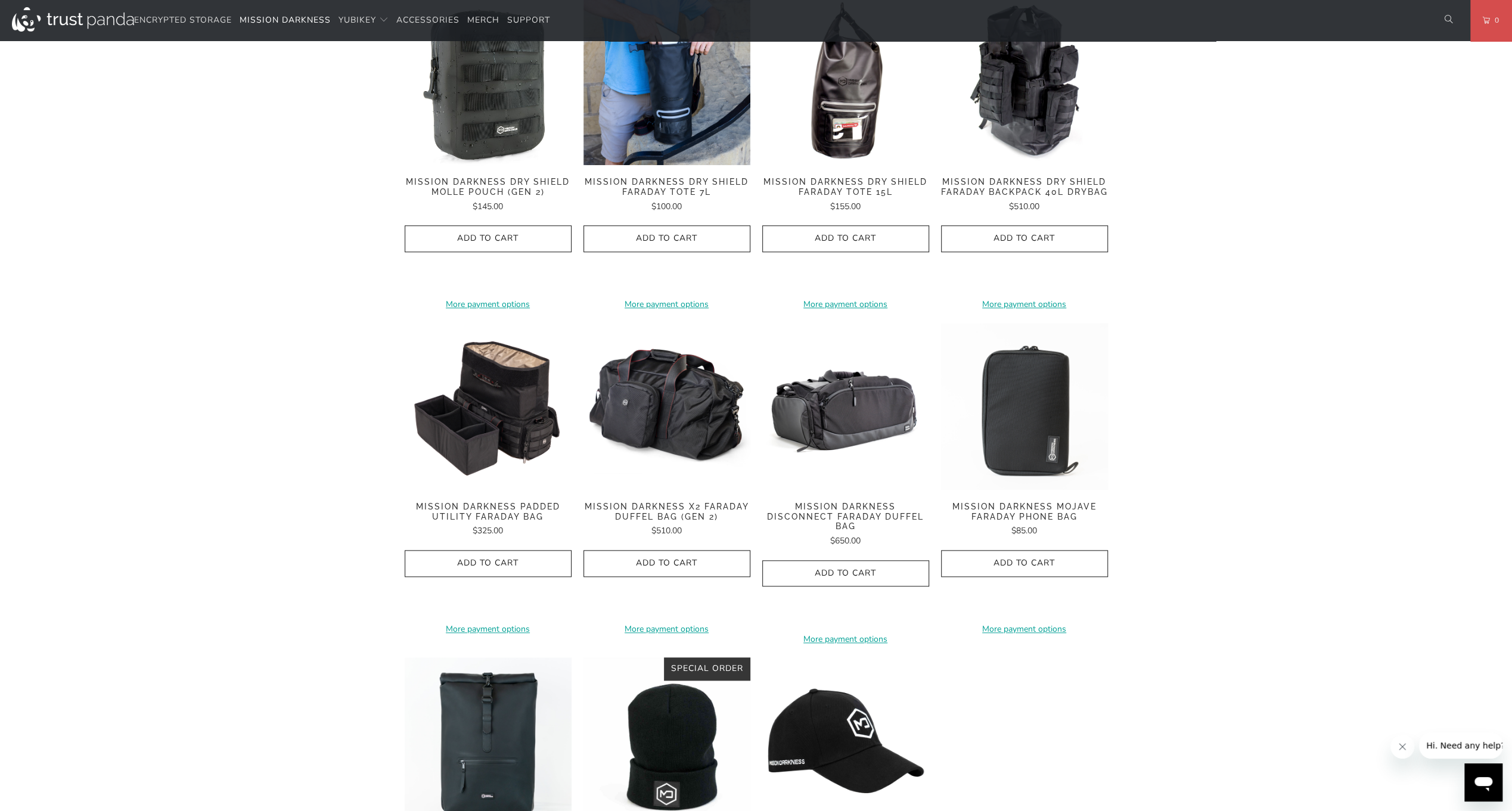
scroll to position [1311, 0]
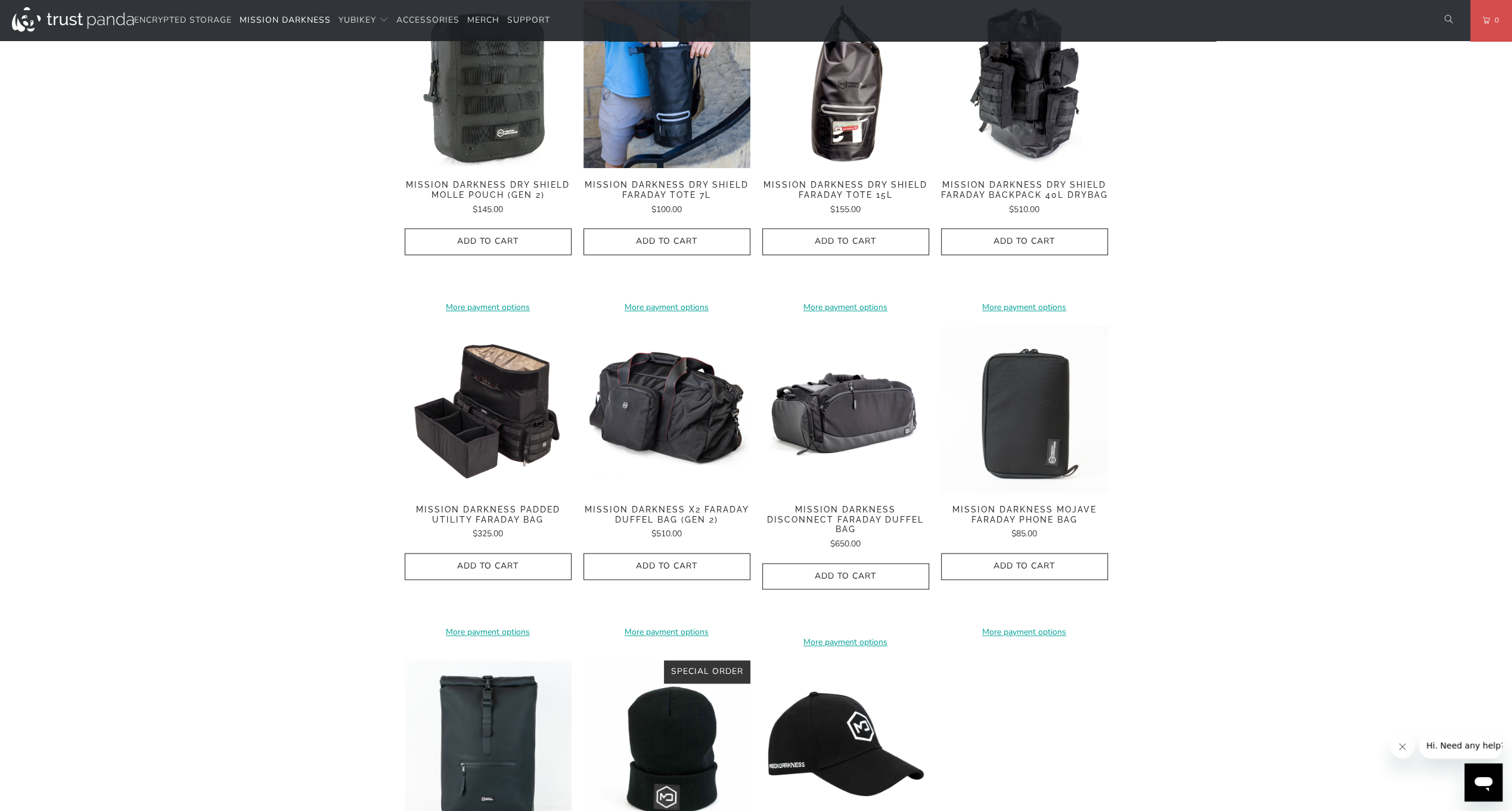
click at [1000, 505] on span "Mission Darkness Mojave Faraday Phone Bag" at bounding box center [1025, 515] width 167 height 20
click at [1030, 419] on img at bounding box center [1025, 409] width 167 height 167
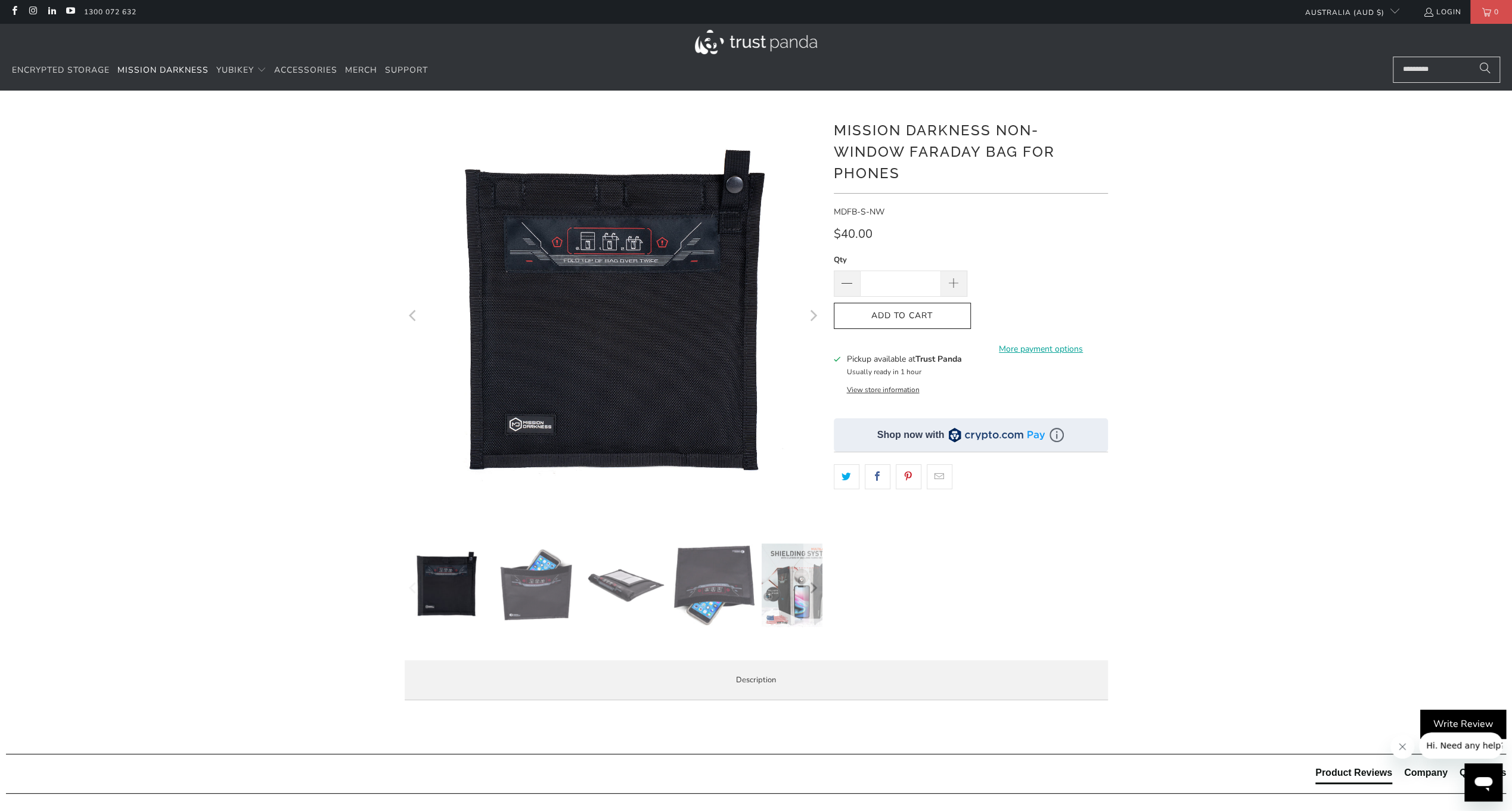
click at [537, 578] on img at bounding box center [536, 585] width 83 height 83
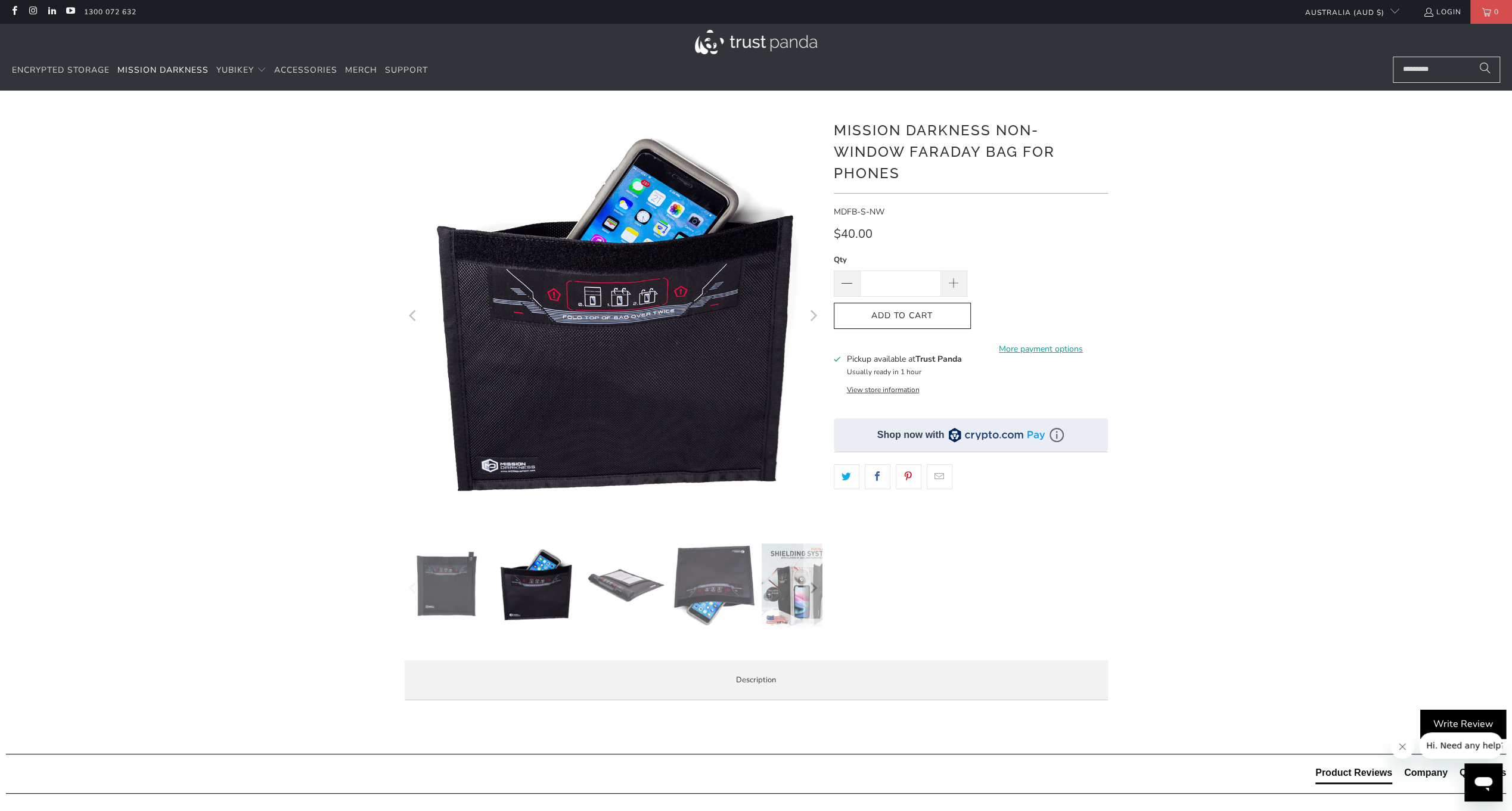
click at [623, 591] on img at bounding box center [625, 585] width 83 height 83
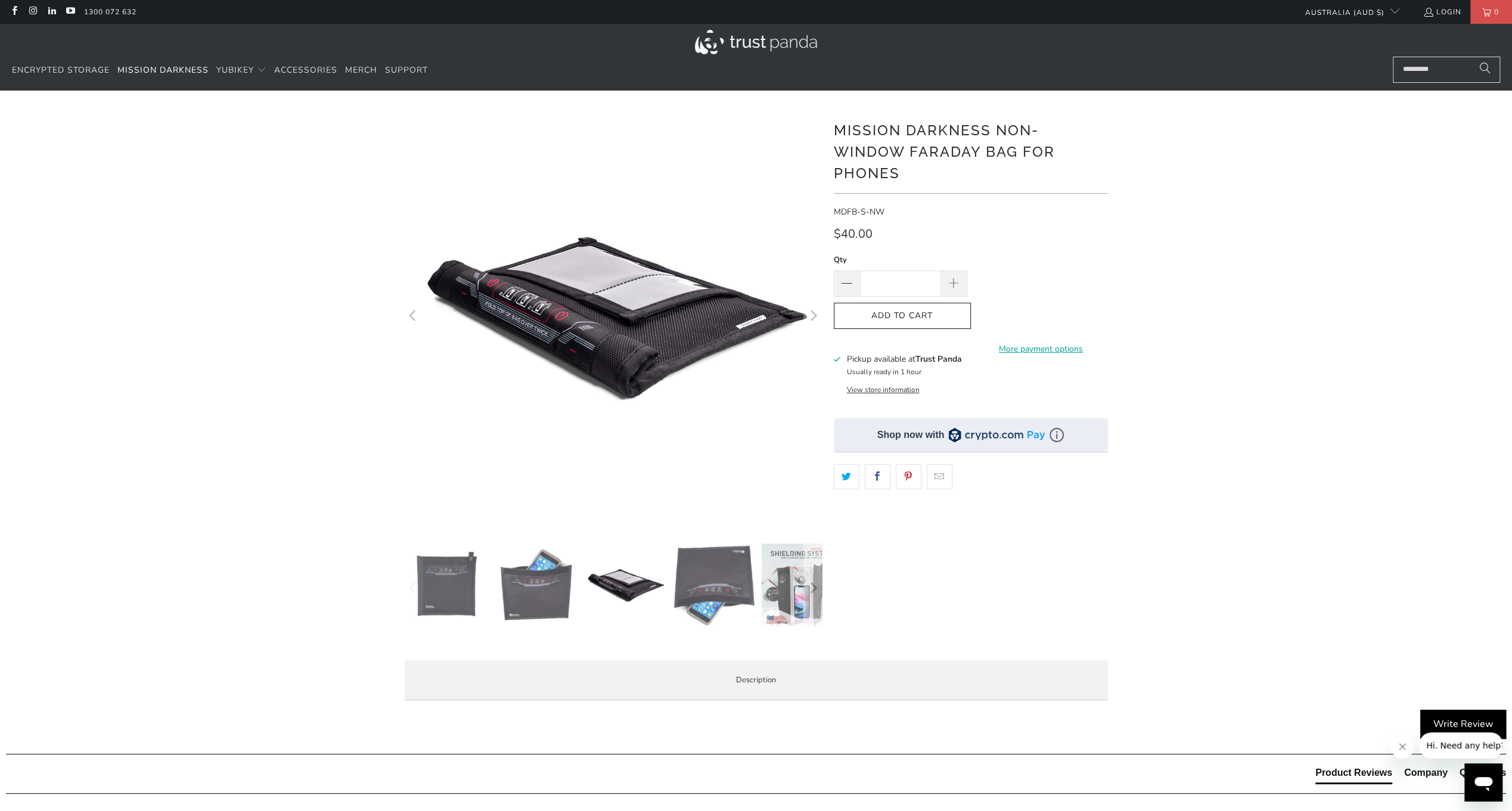
click at [705, 589] on img at bounding box center [715, 584] width 83 height 83
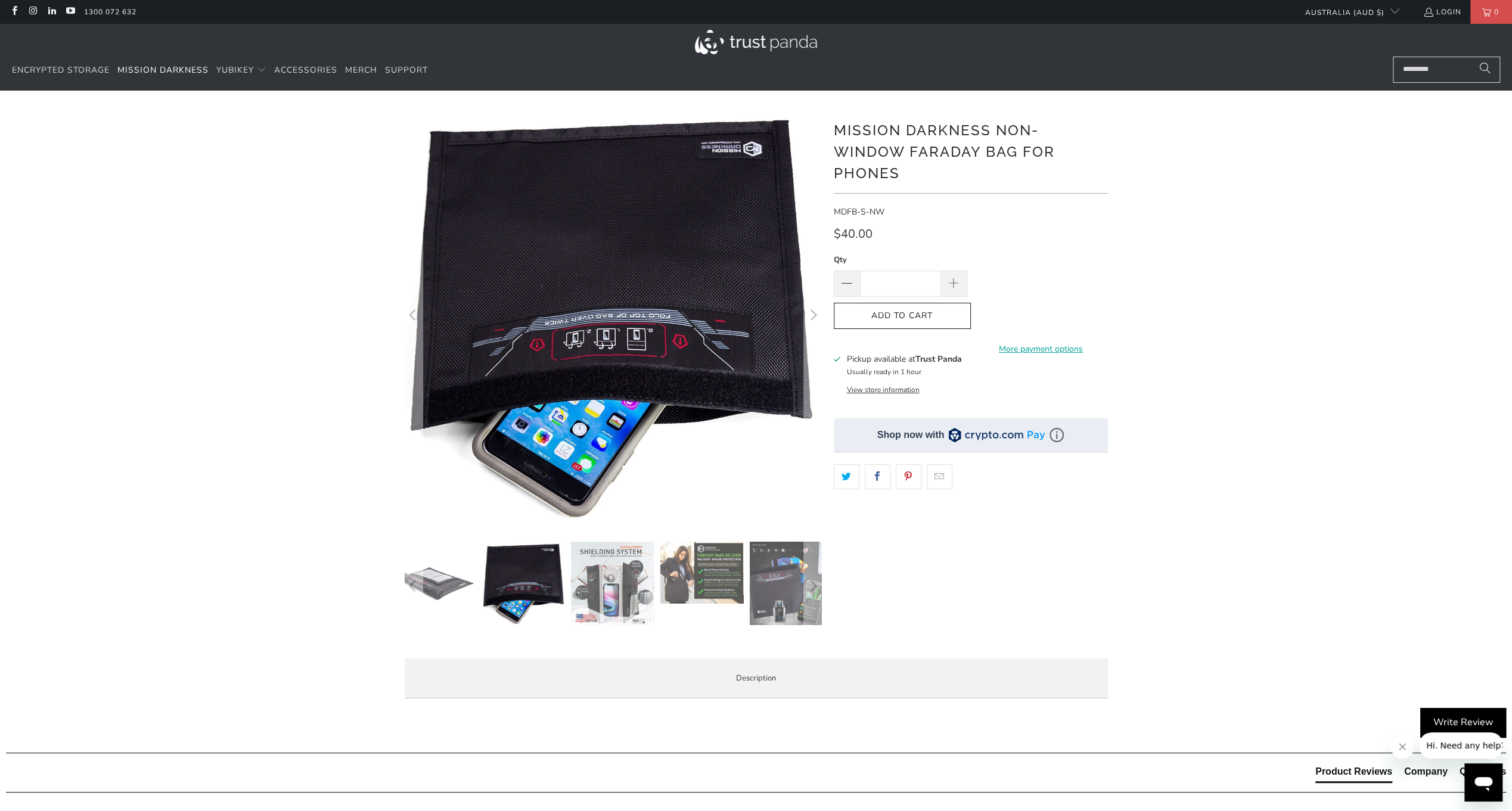
click at [786, 603] on img at bounding box center [792, 583] width 83 height 83
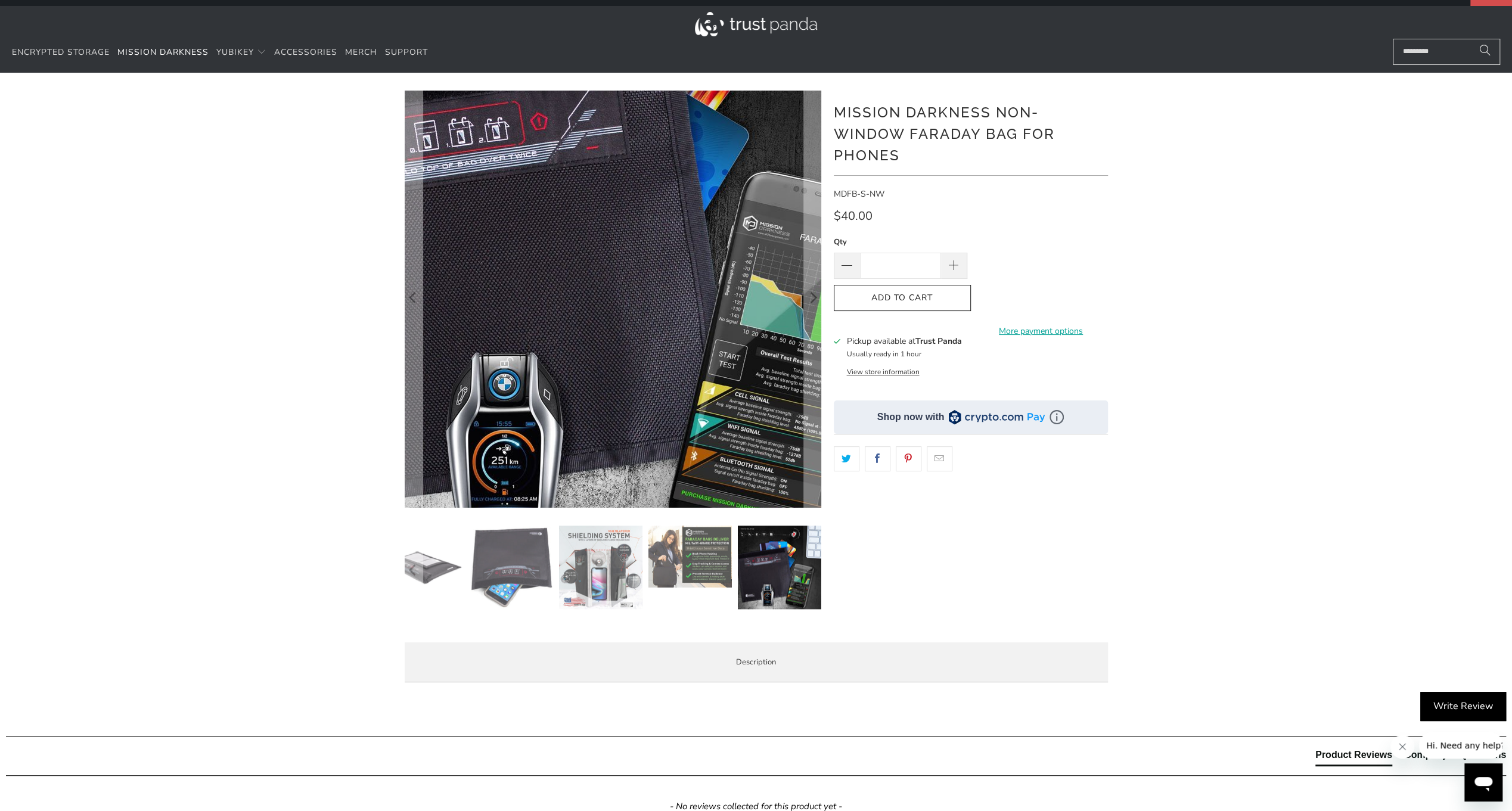
scroll to position [20, 0]
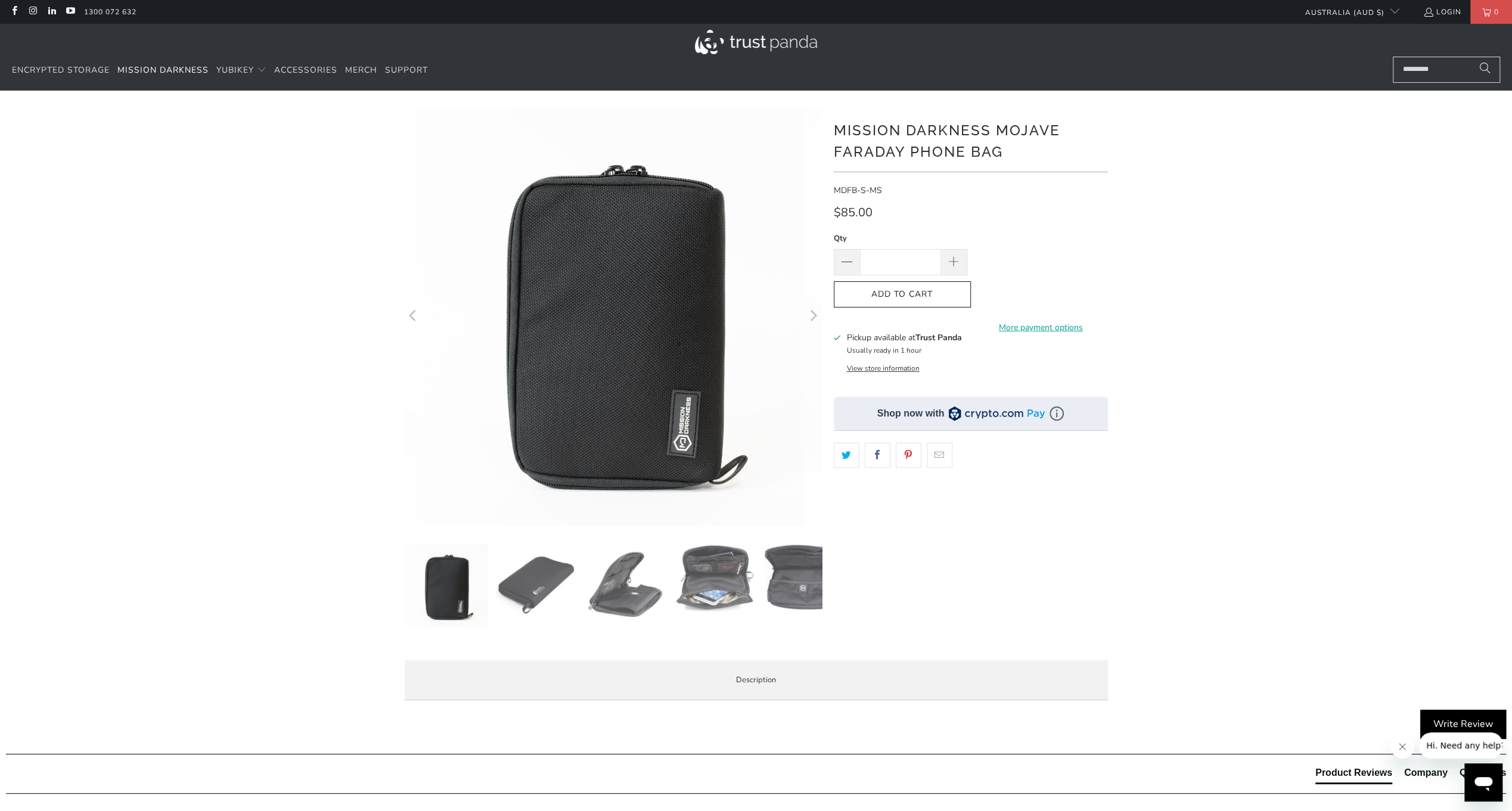
click at [697, 594] on img at bounding box center [715, 578] width 83 height 69
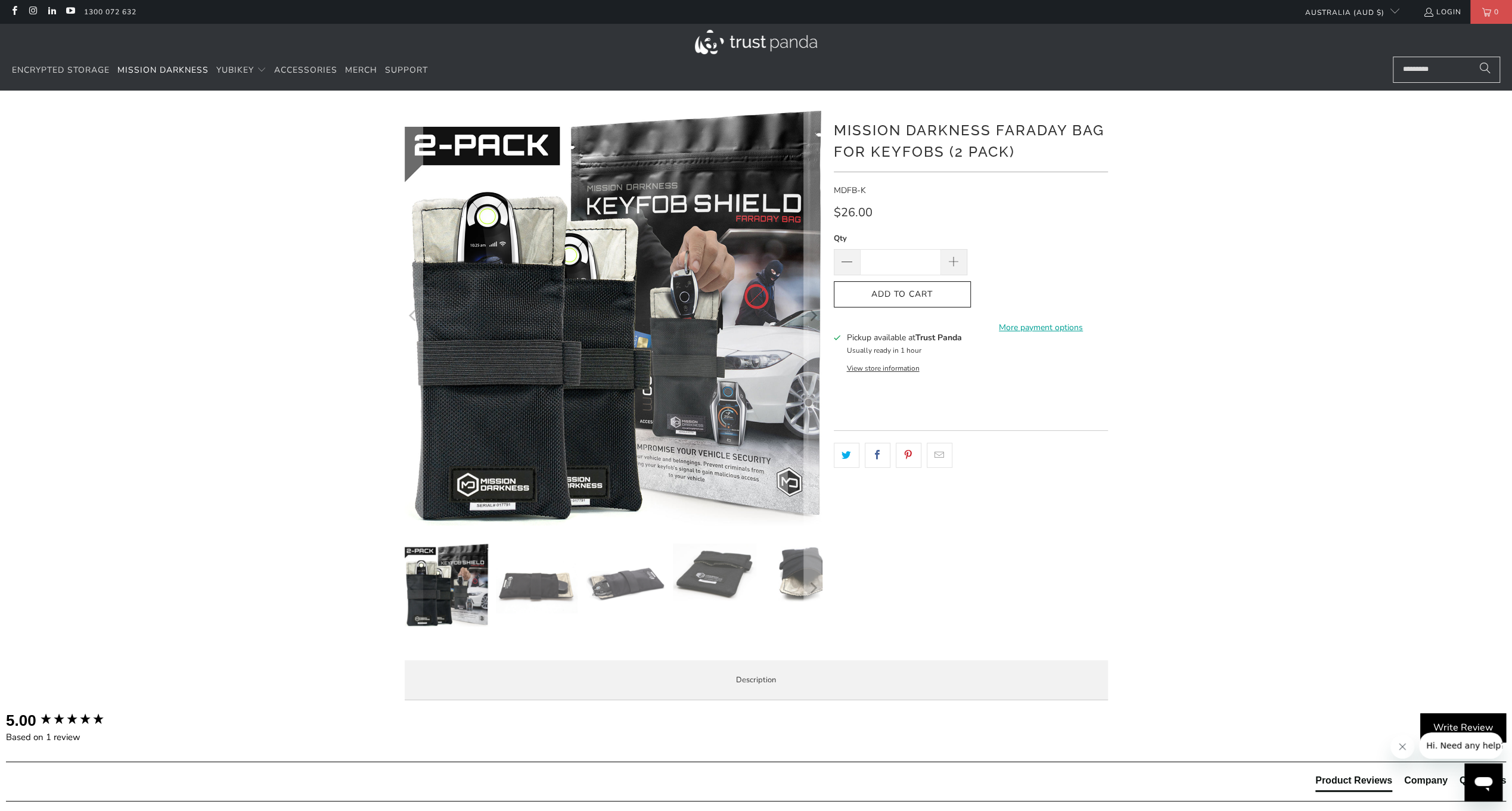
click at [547, 594] on img at bounding box center [536, 585] width 83 height 83
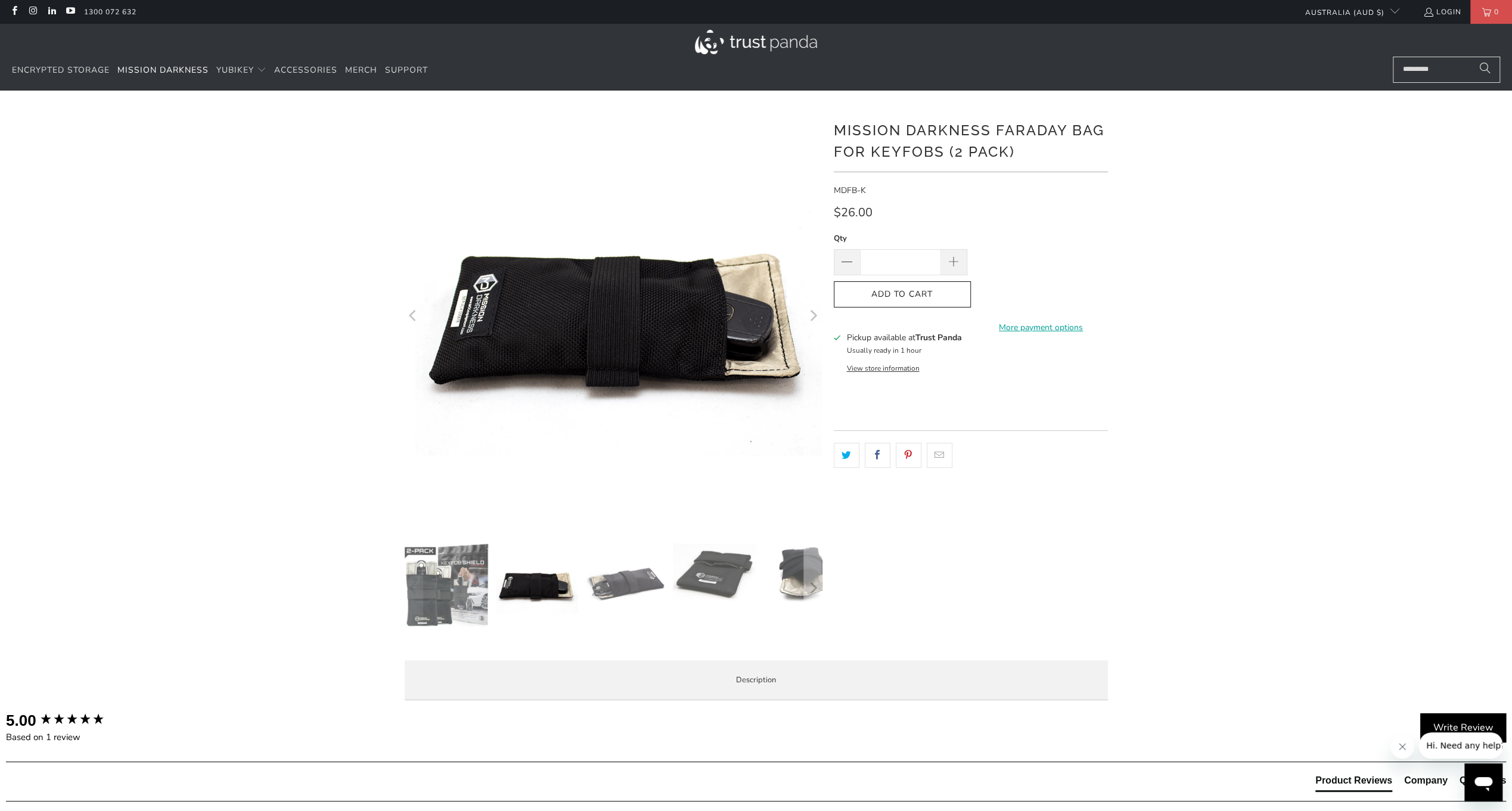
scroll to position [20, 0]
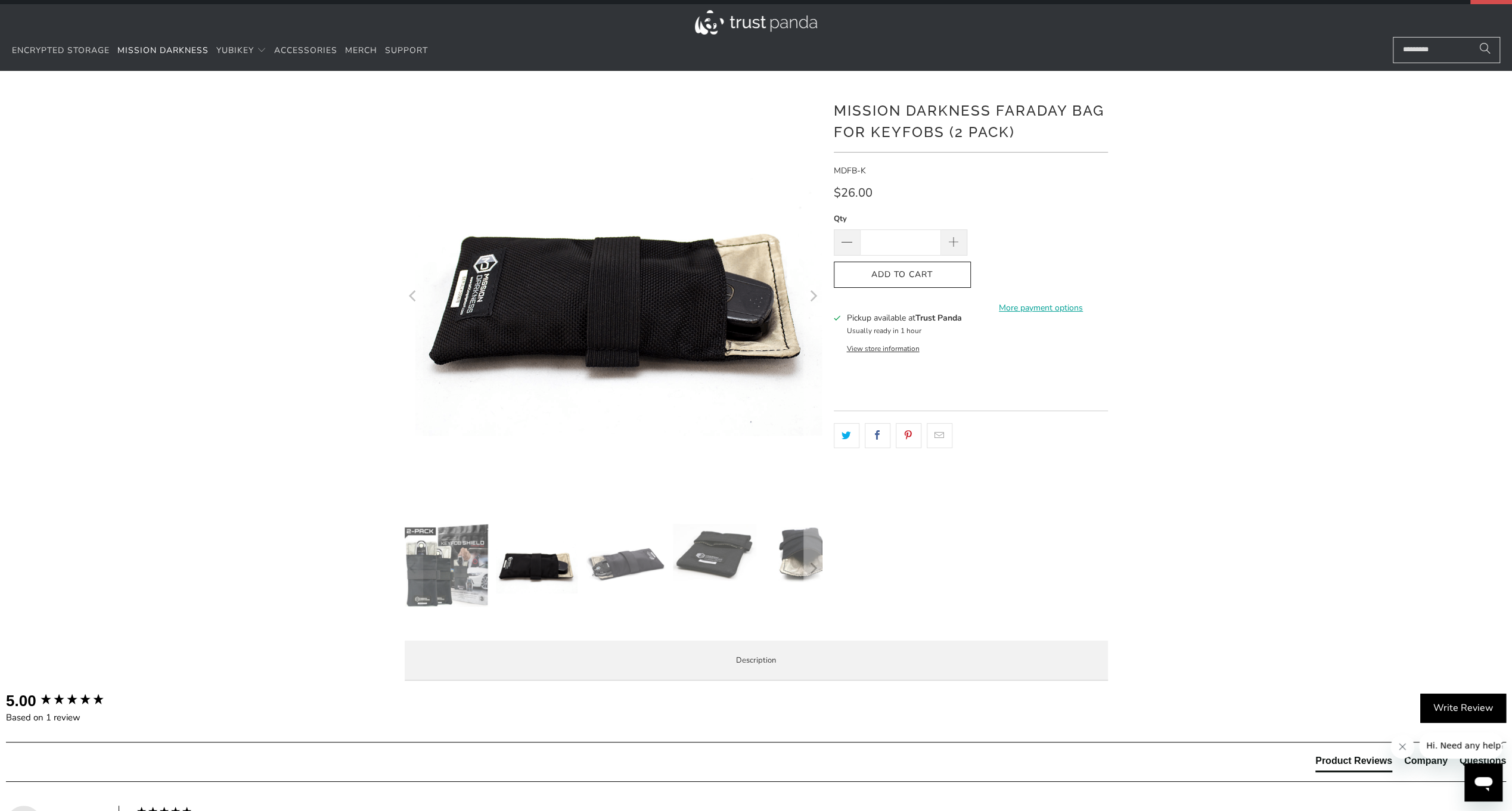
click at [645, 567] on img at bounding box center [625, 565] width 83 height 83
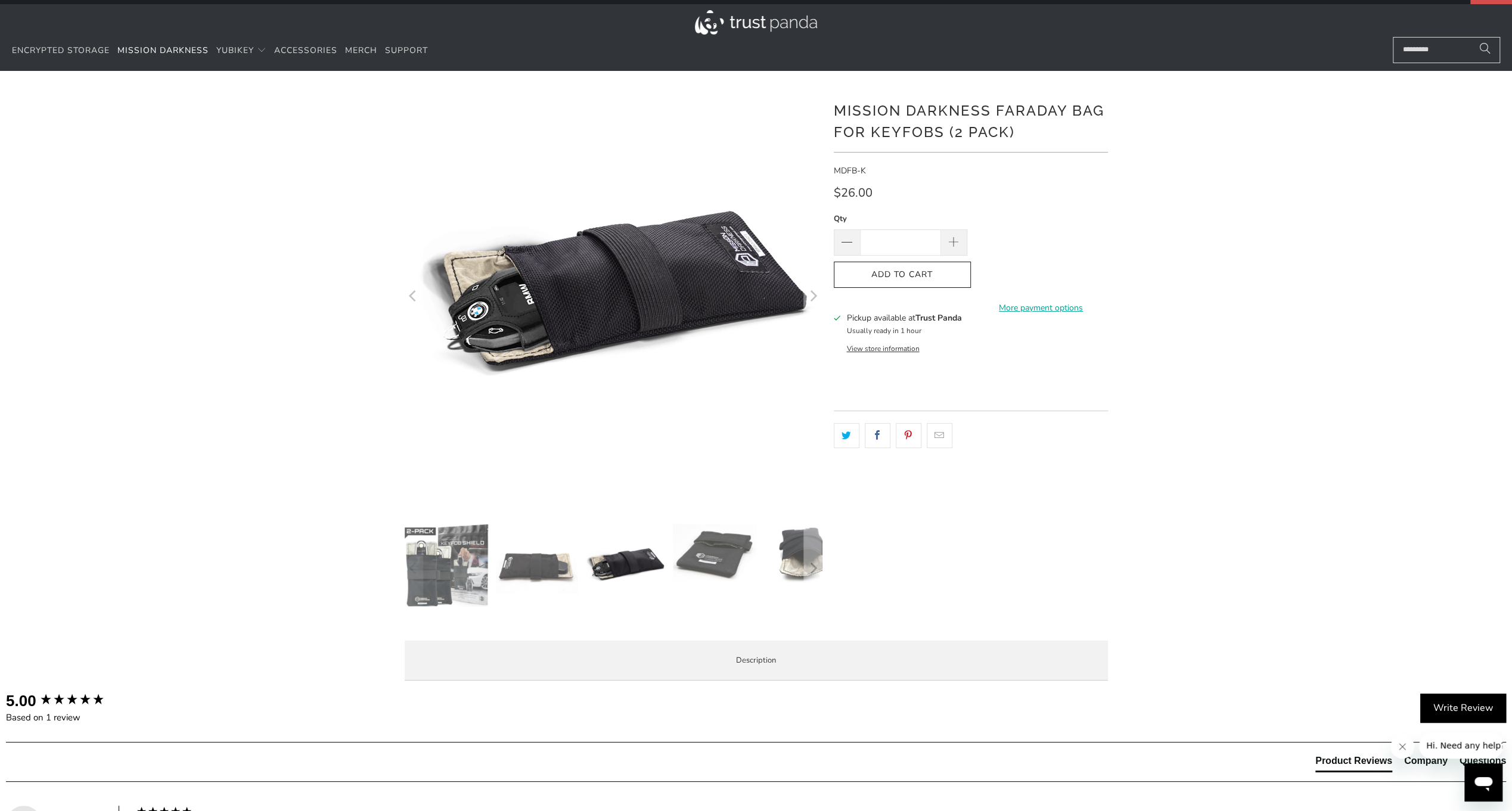
click at [719, 558] on img at bounding box center [715, 552] width 83 height 57
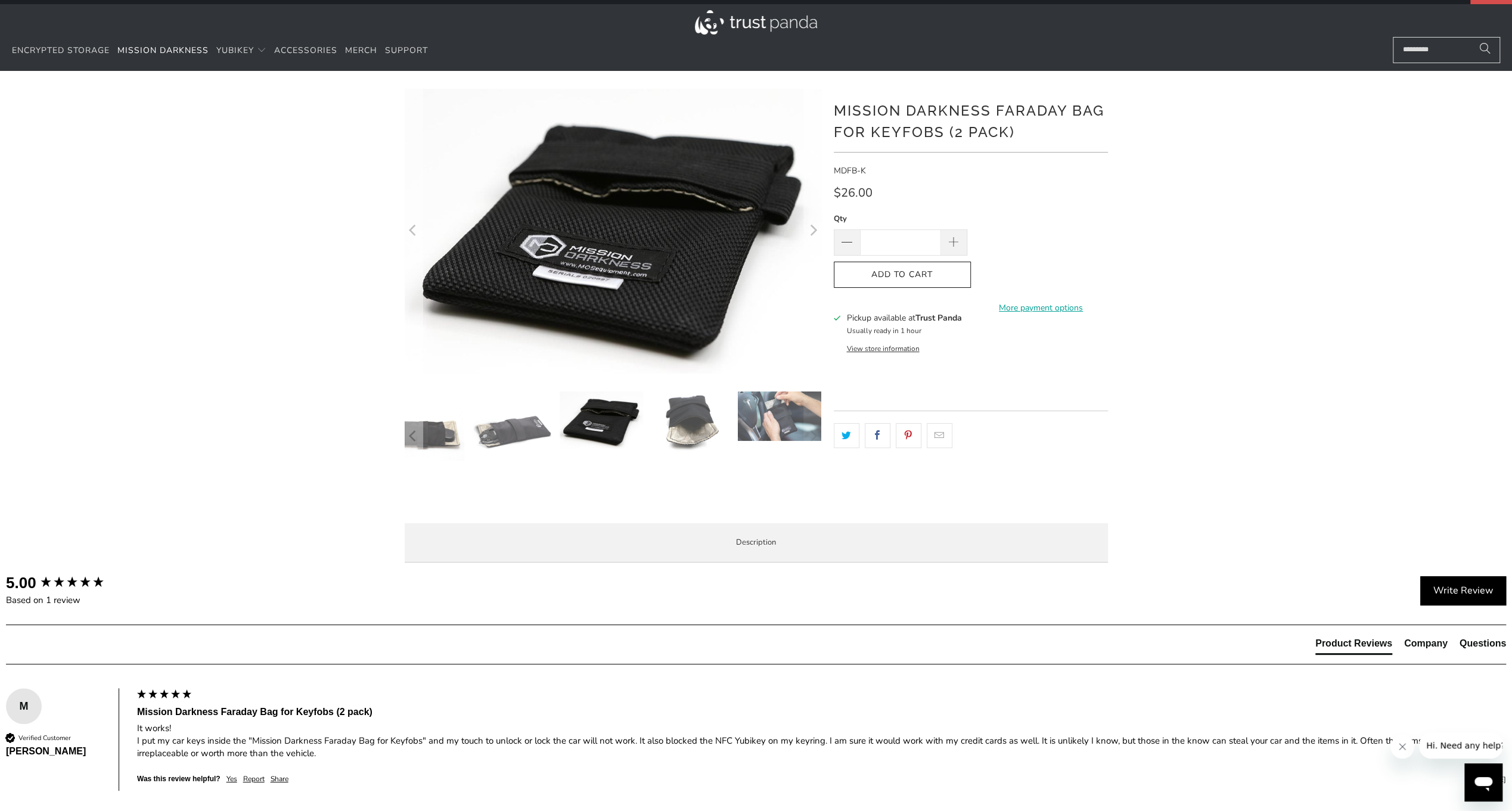
click at [780, 416] on img at bounding box center [780, 416] width 83 height 49
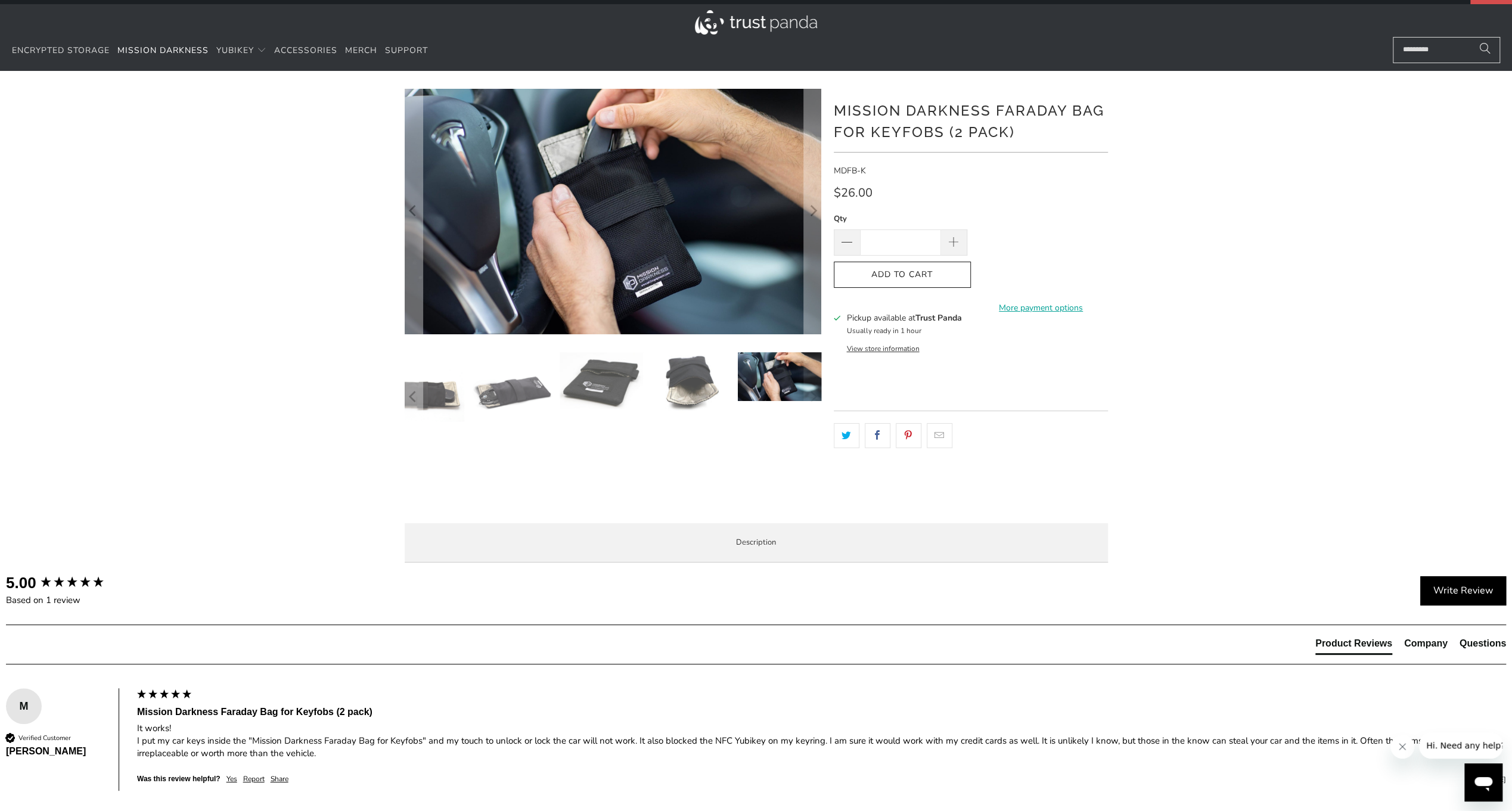
click at [698, 416] on div at bounding box center [500, 397] width 417 height 90
click at [698, 384] on img at bounding box center [690, 383] width 83 height 61
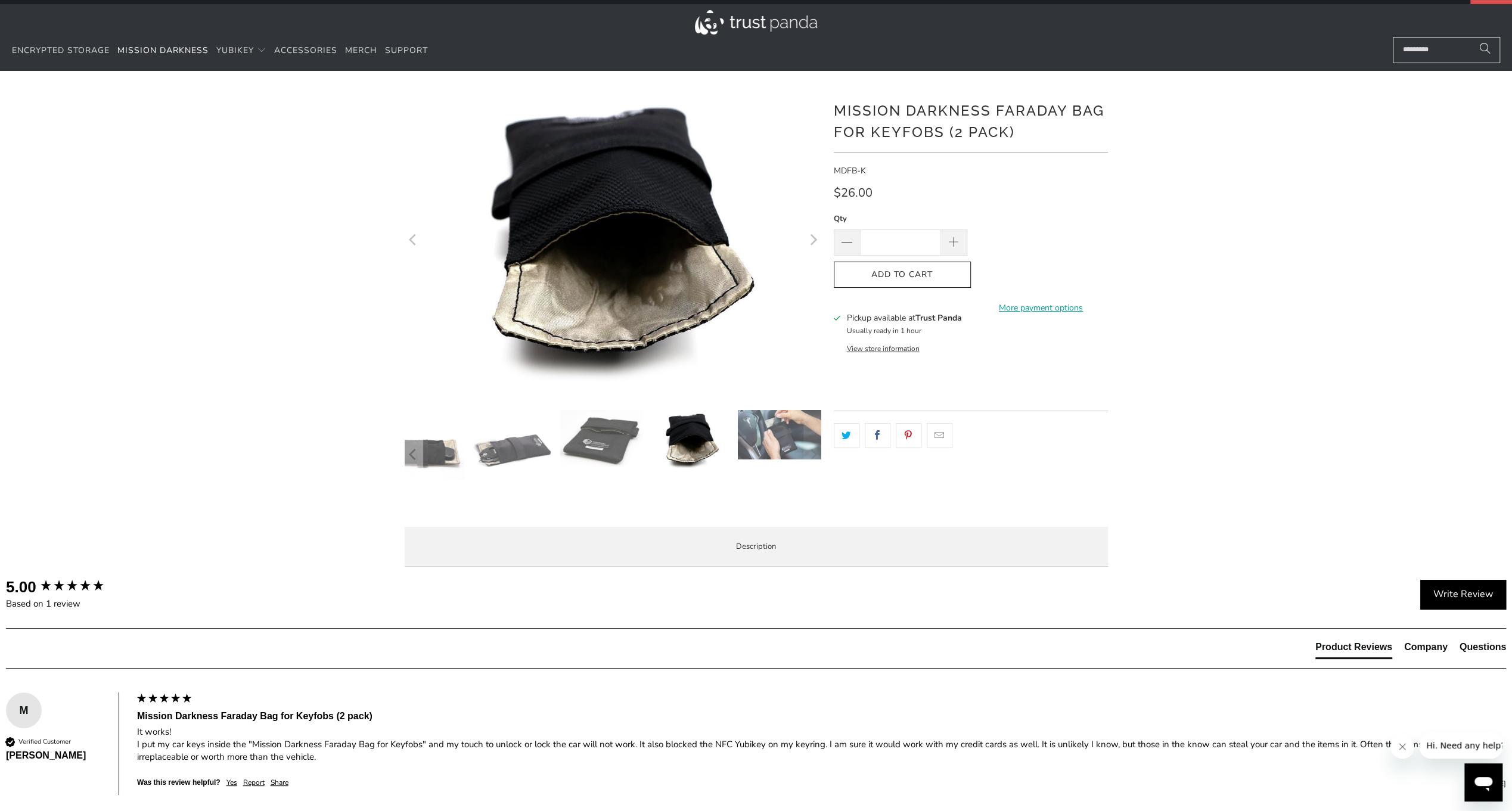
click at [622, 437] on img at bounding box center [602, 438] width 83 height 57
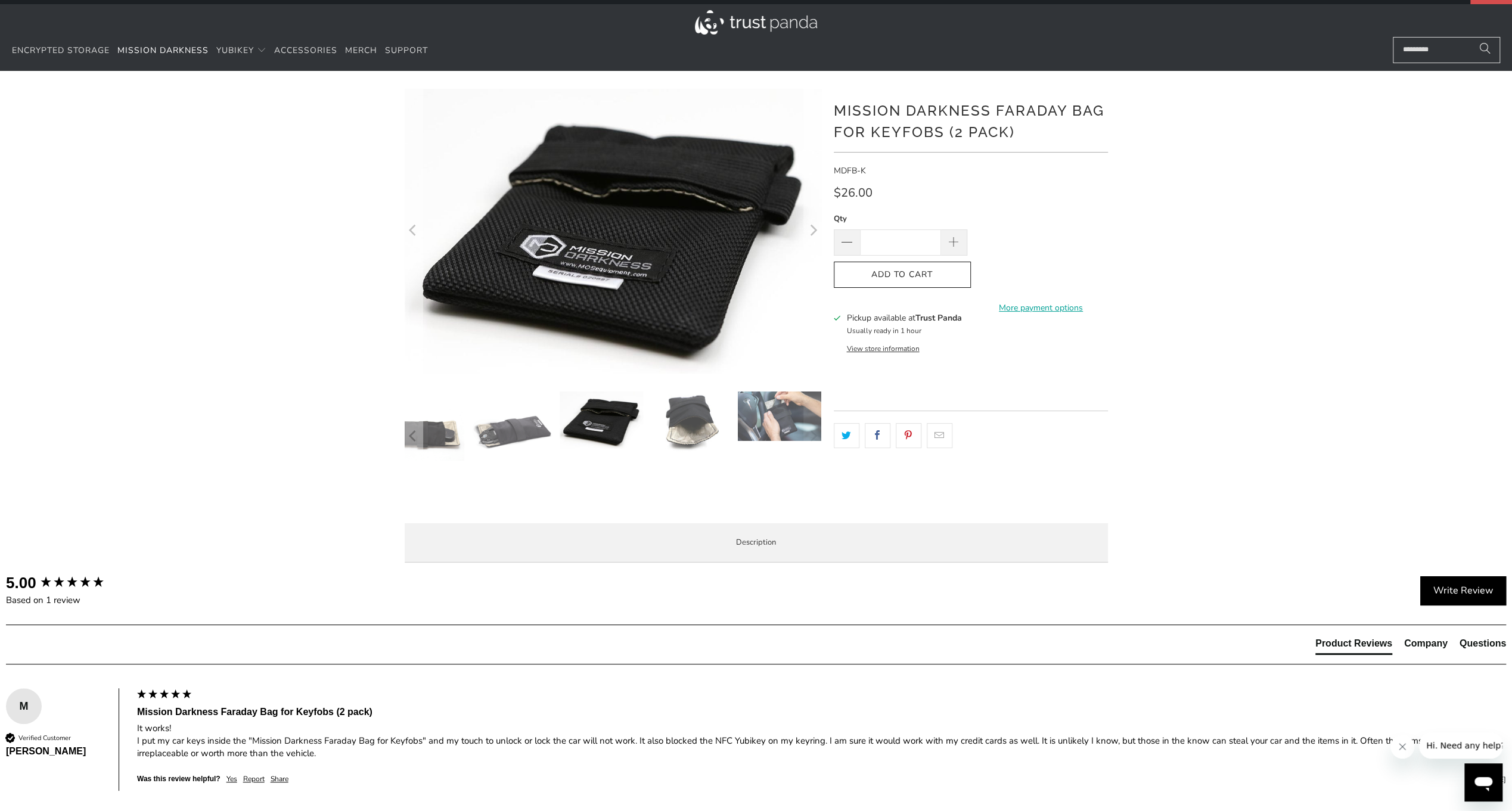
click at [600, 433] on img at bounding box center [602, 420] width 83 height 57
click at [533, 440] on img at bounding box center [512, 433] width 83 height 83
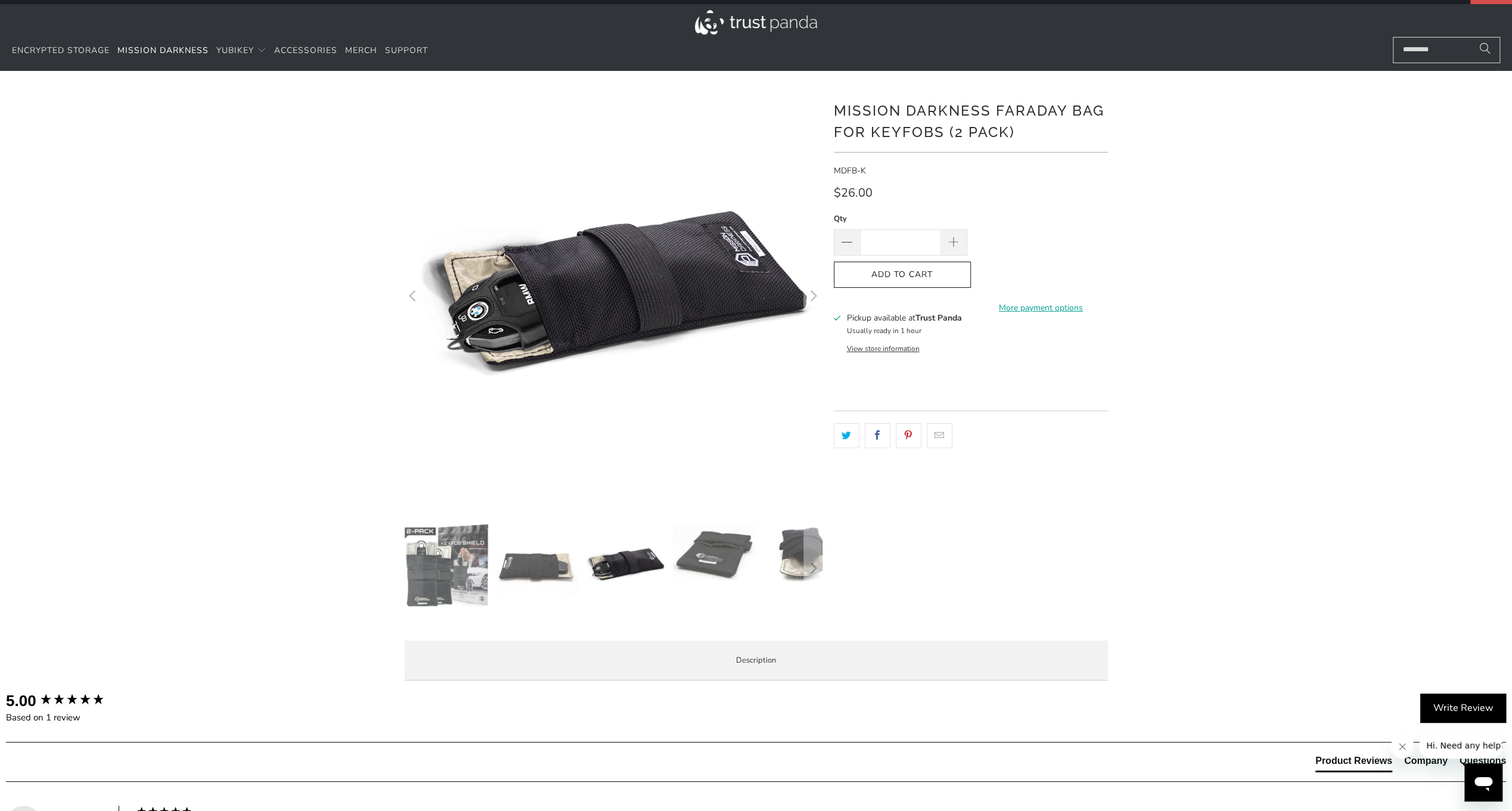
click at [539, 575] on img at bounding box center [536, 565] width 83 height 83
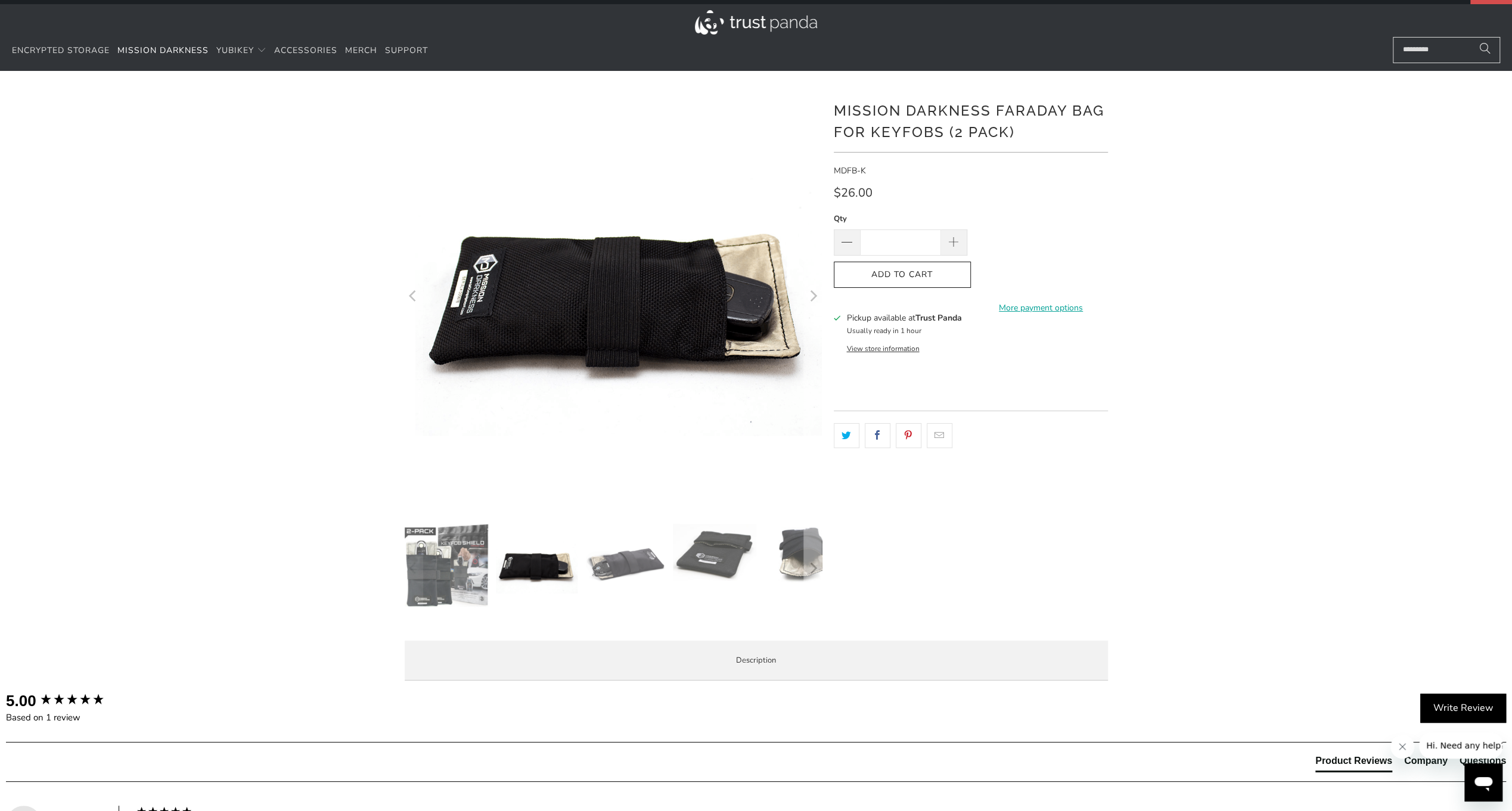
click at [648, 577] on img at bounding box center [625, 565] width 83 height 83
